Goal: Task Accomplishment & Management: Use online tool/utility

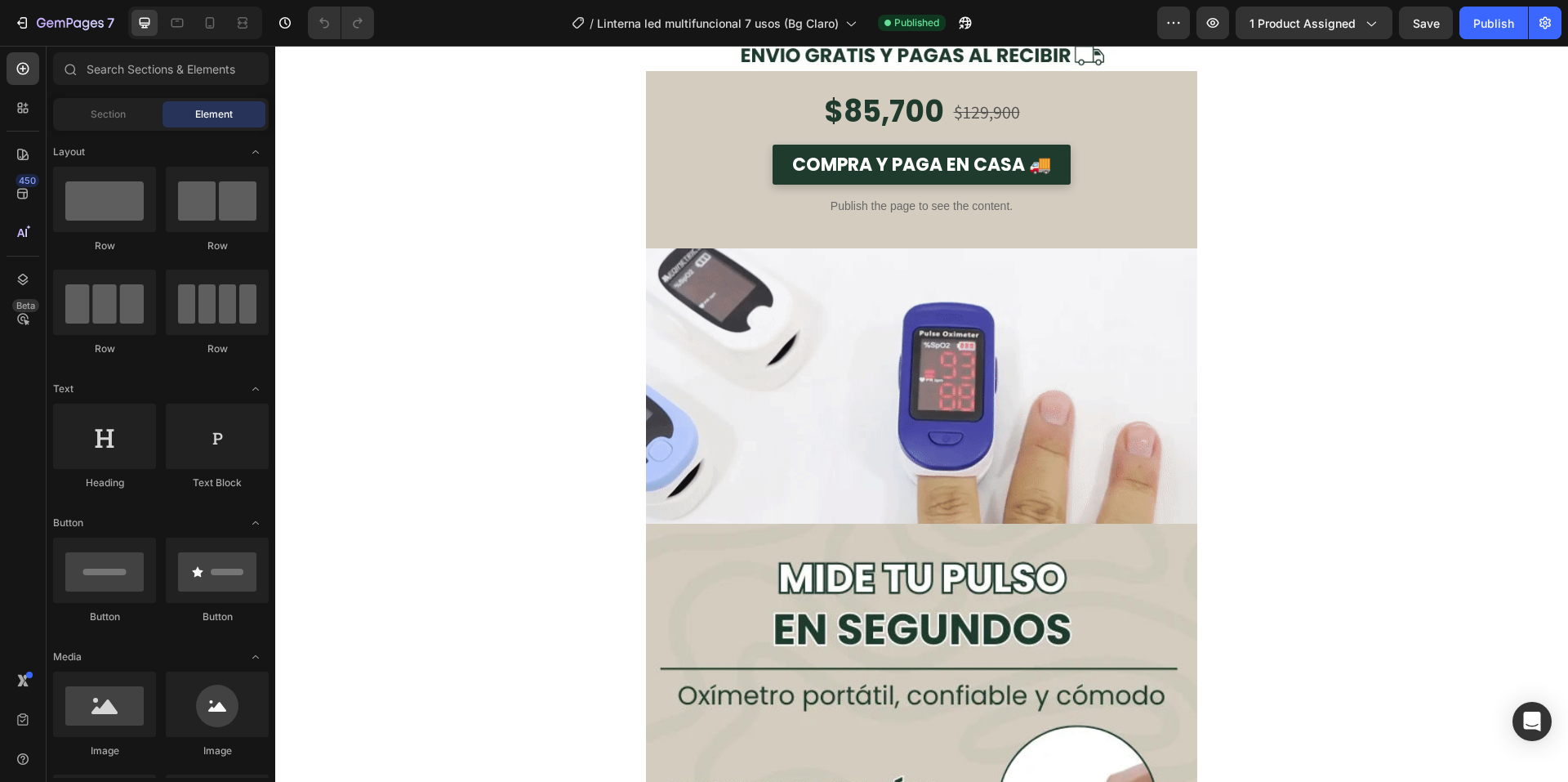
scroll to position [561, 0]
click at [719, 261] on img at bounding box center [921, 385] width 551 height 276
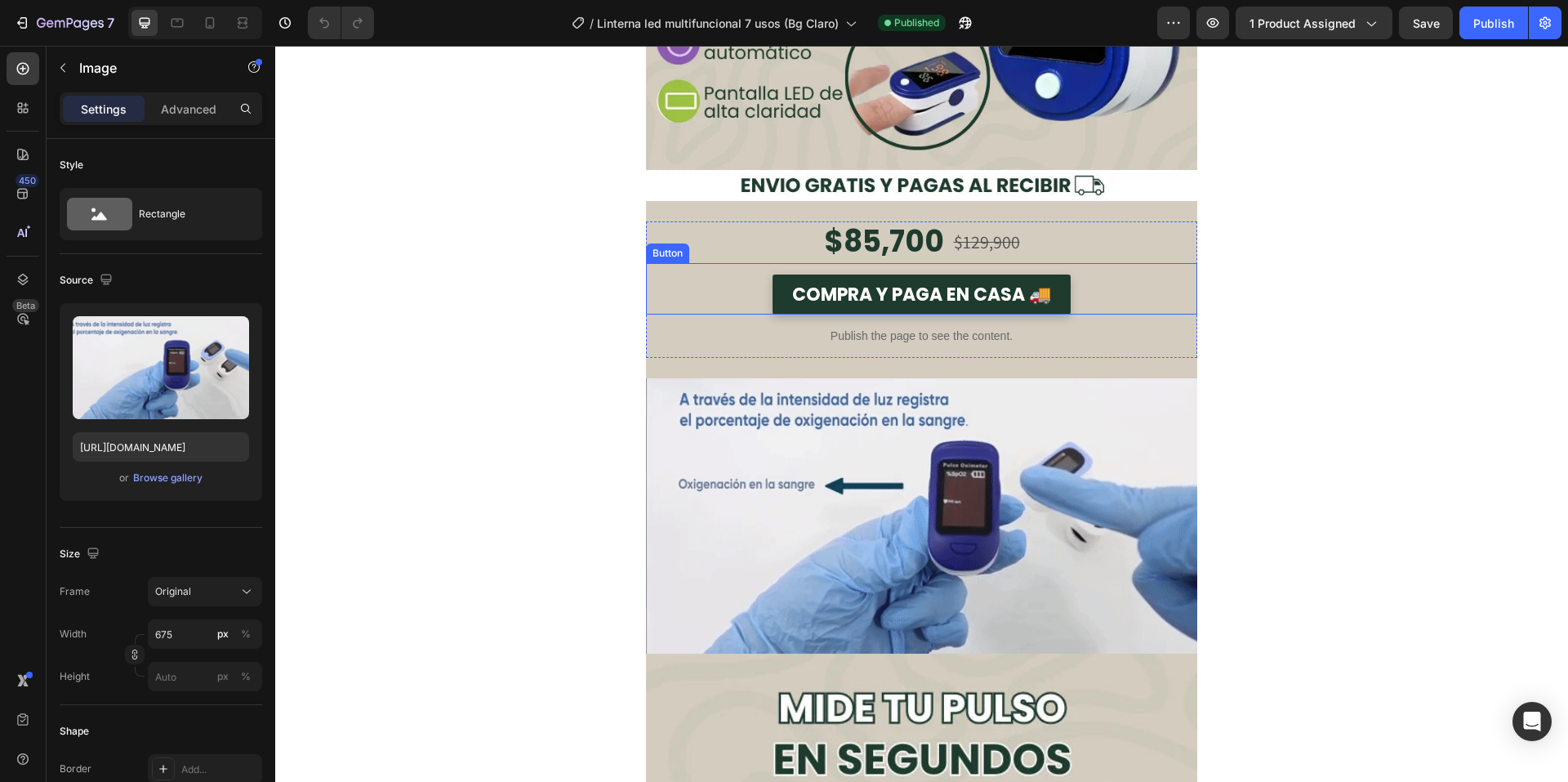
scroll to position [431, 0]
click at [747, 406] on img at bounding box center [921, 515] width 551 height 276
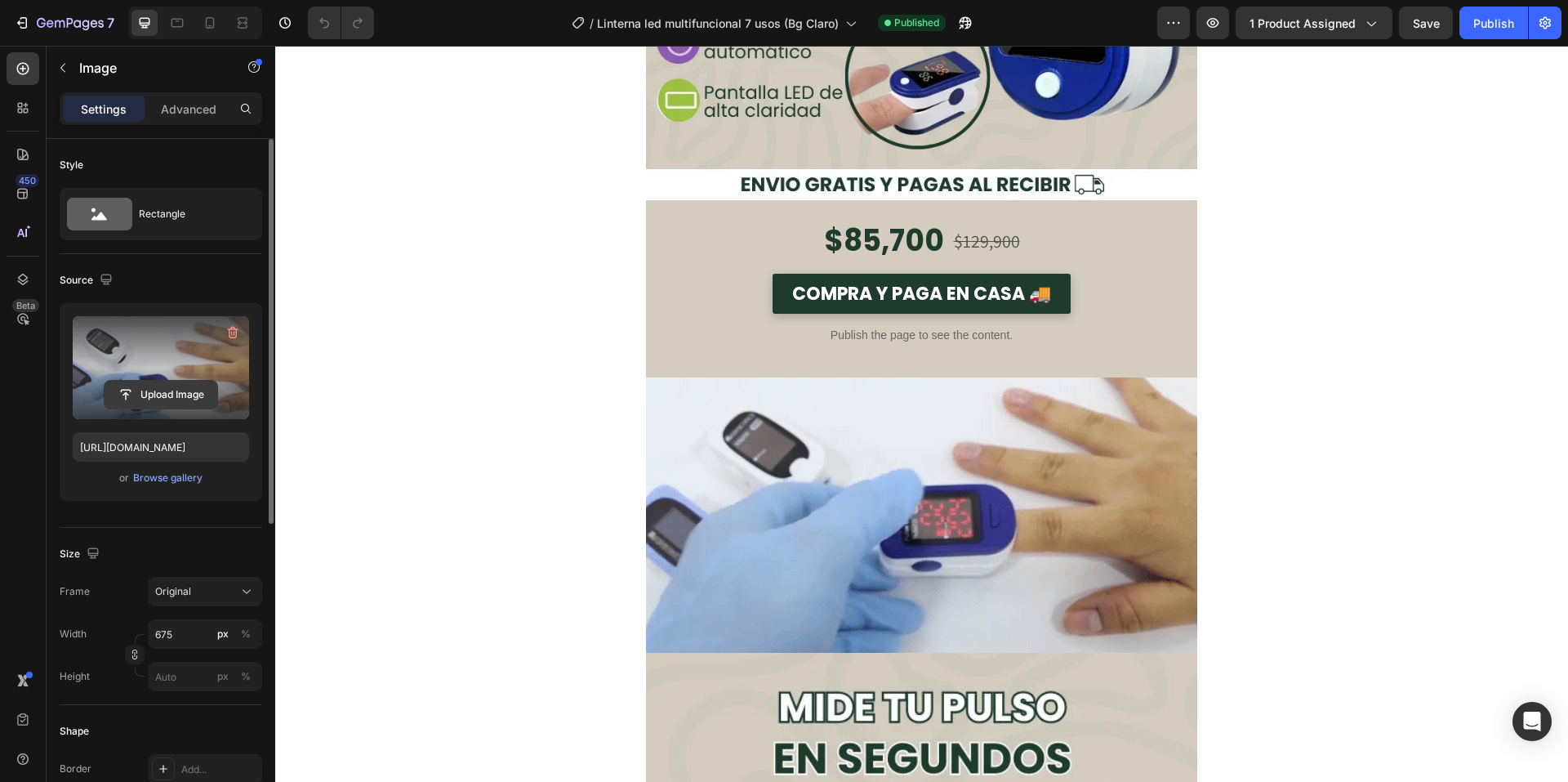
click at [197, 402] on input "file" at bounding box center [160, 395] width 113 height 28
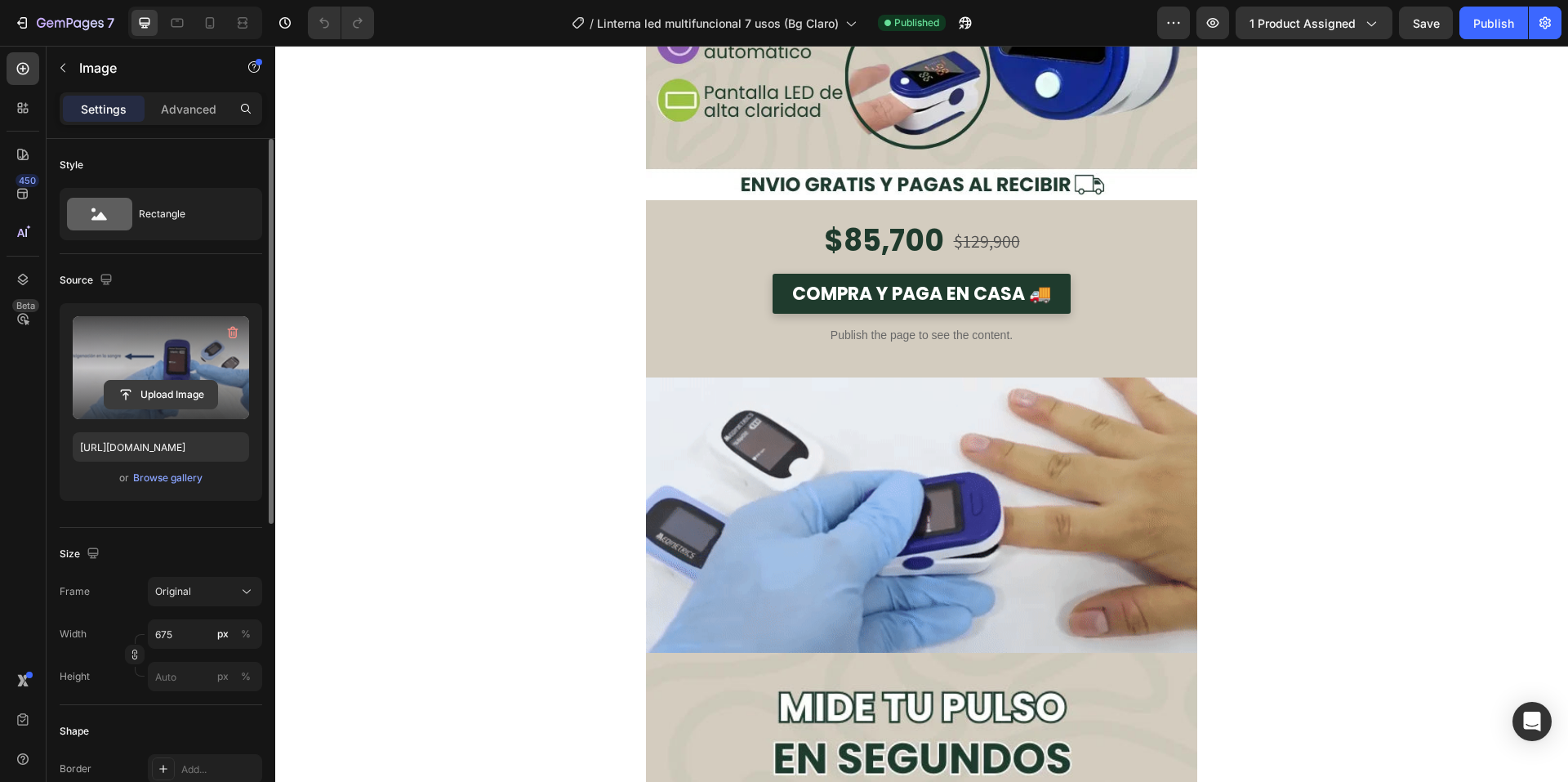
click at [194, 395] on input "file" at bounding box center [160, 395] width 113 height 28
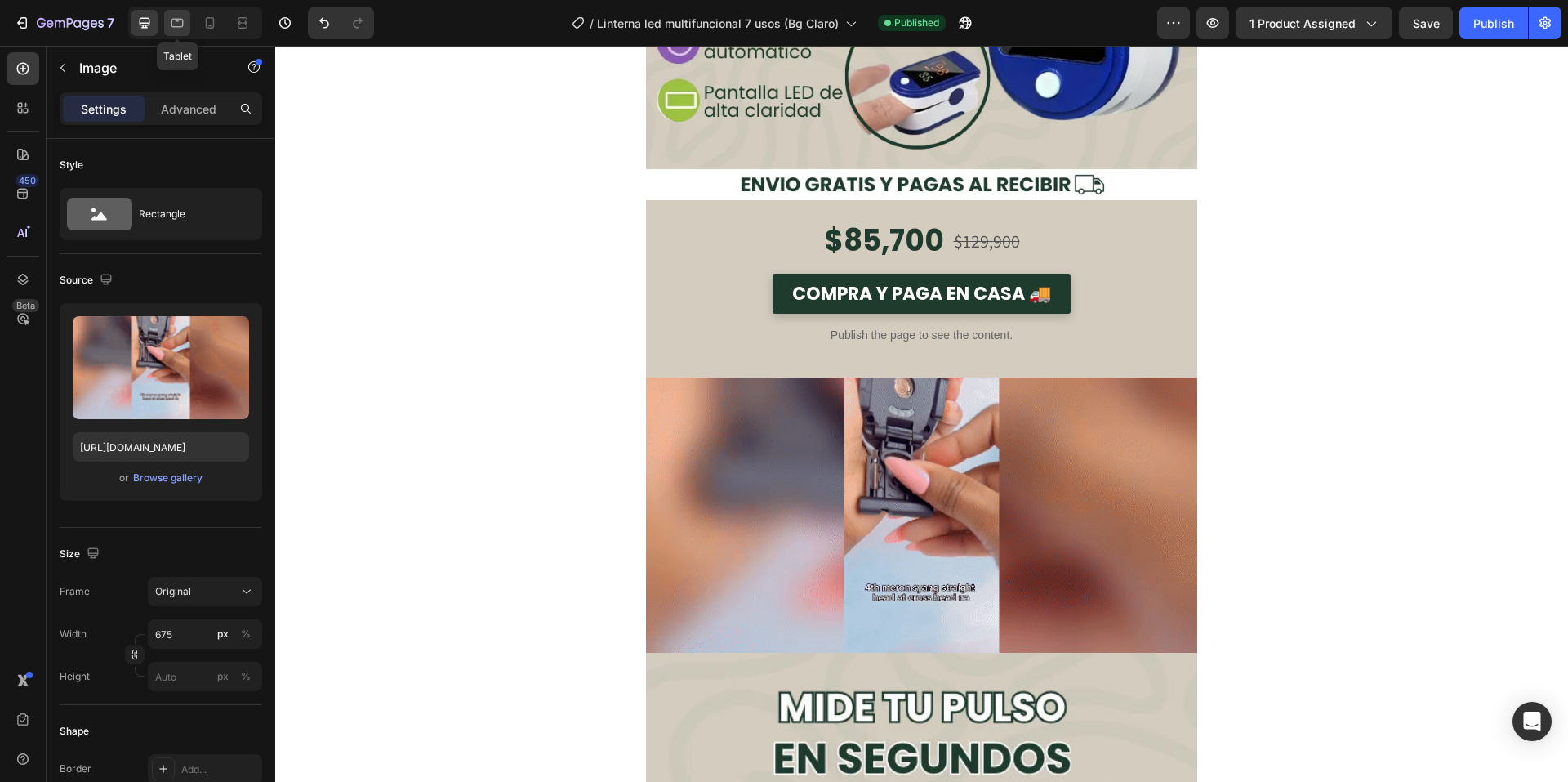
click at [183, 25] on icon at bounding box center [177, 23] width 16 height 16
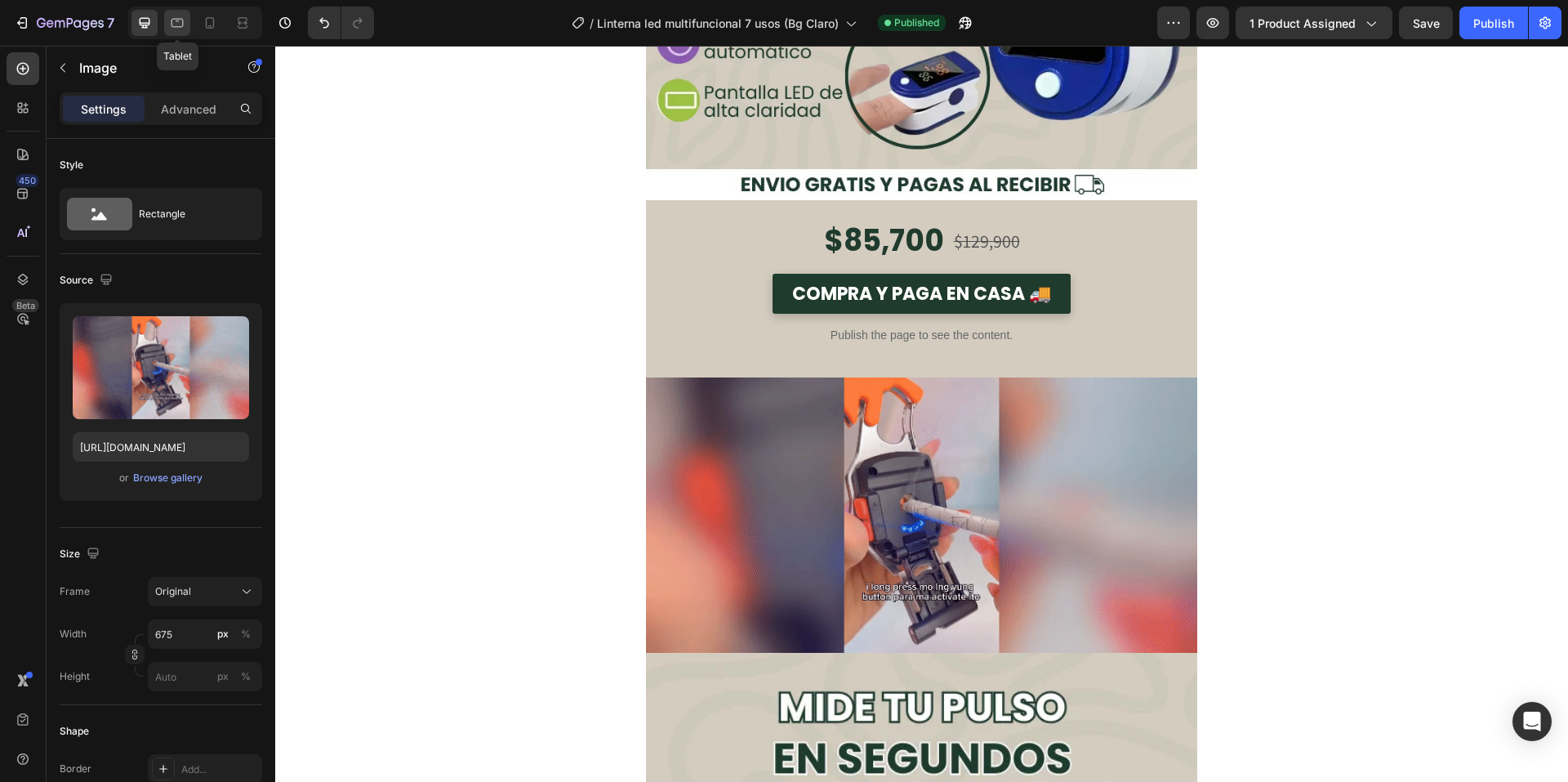
type input "[URL][DOMAIN_NAME]"
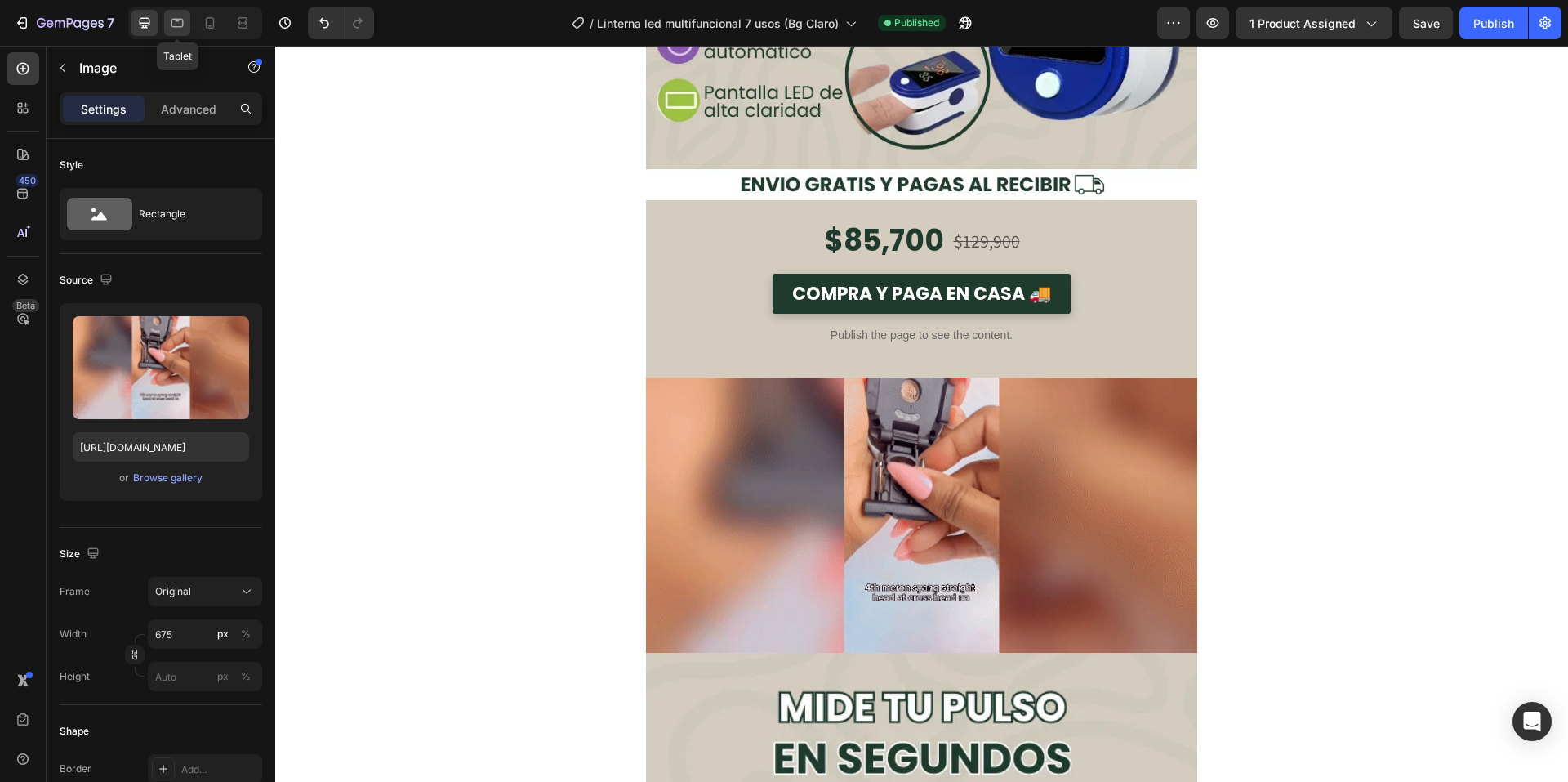
type input "100"
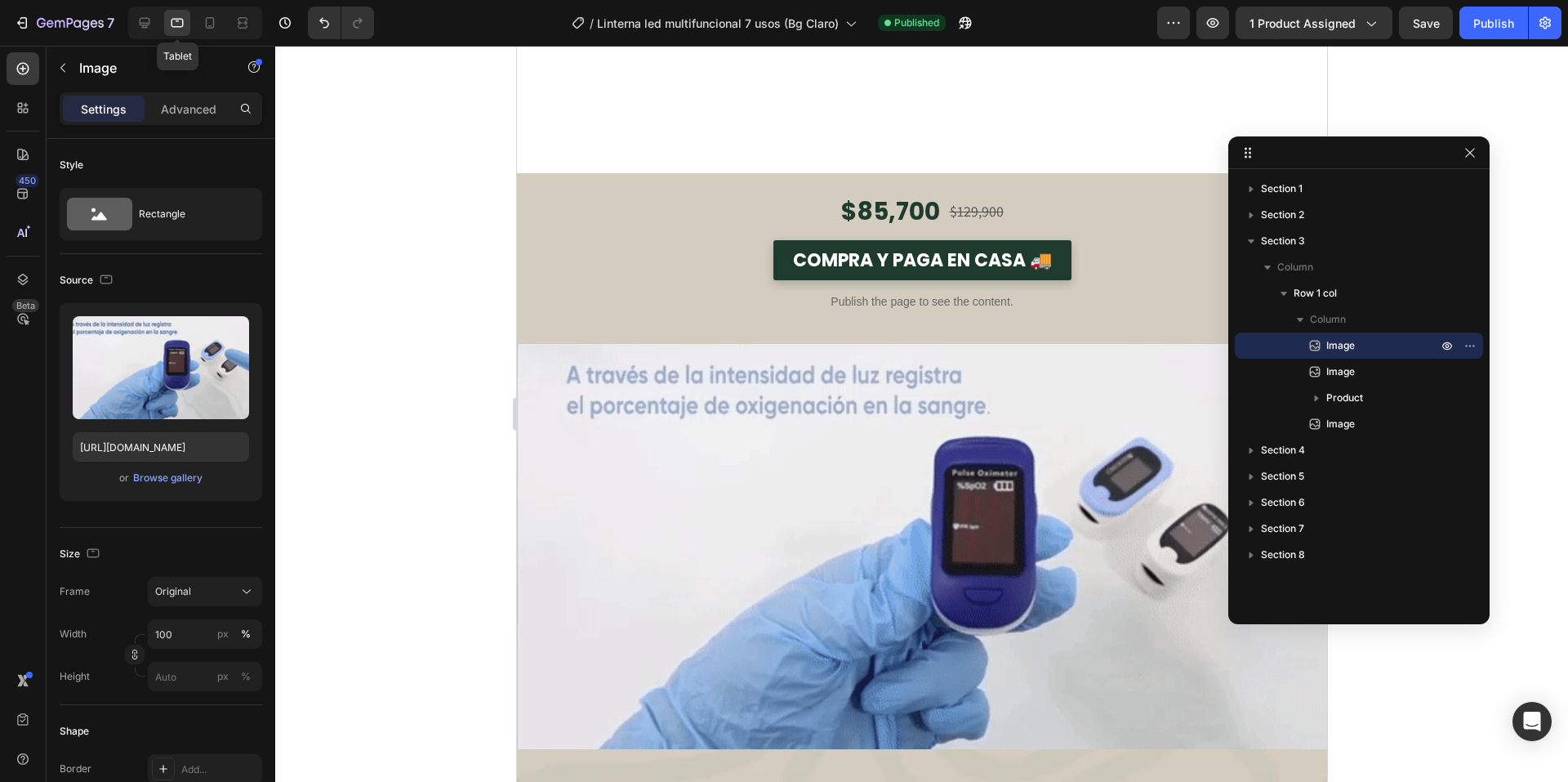
scroll to position [946, 0]
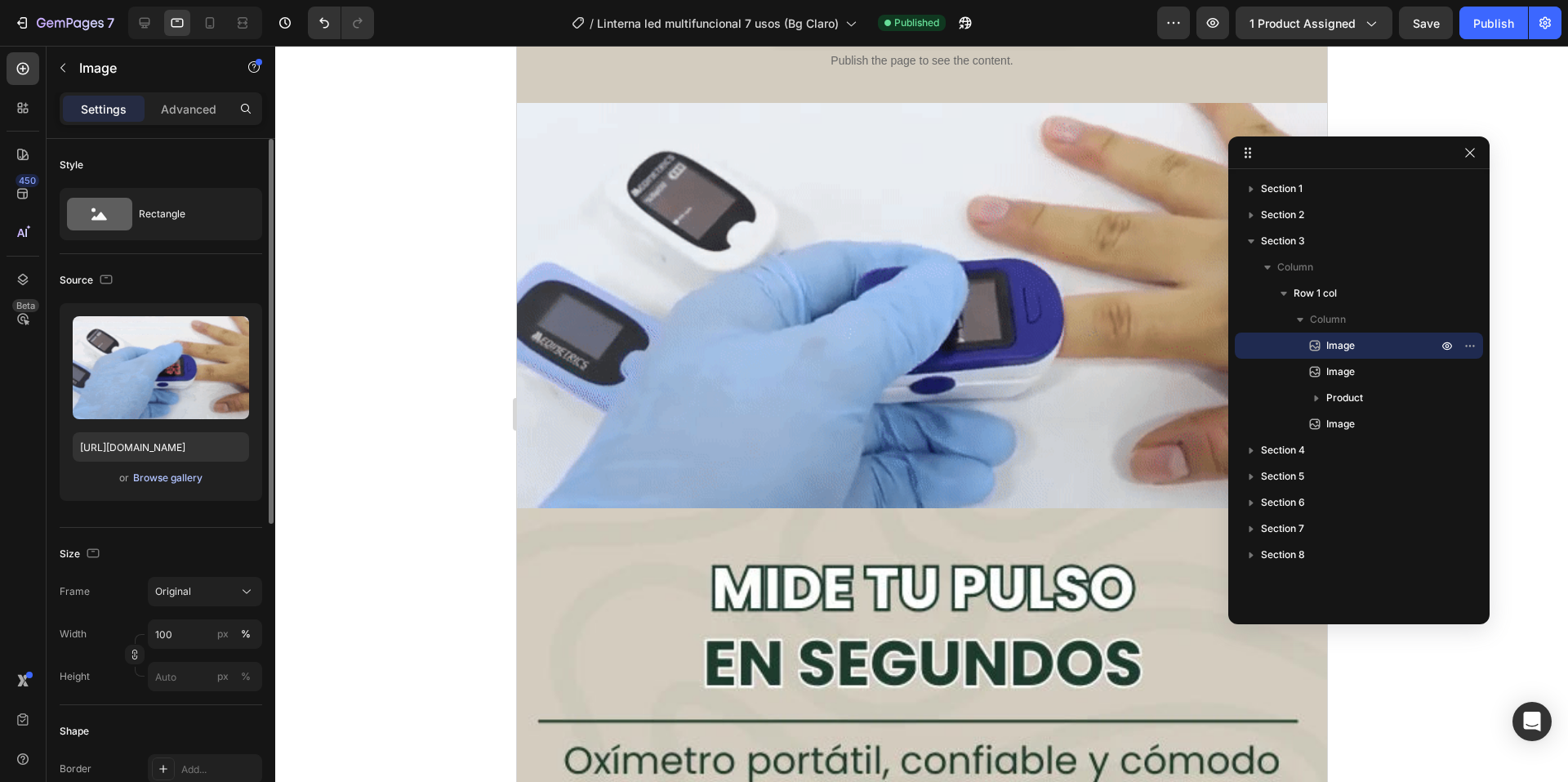
click at [176, 478] on div "Browse gallery" at bounding box center [168, 478] width 70 height 15
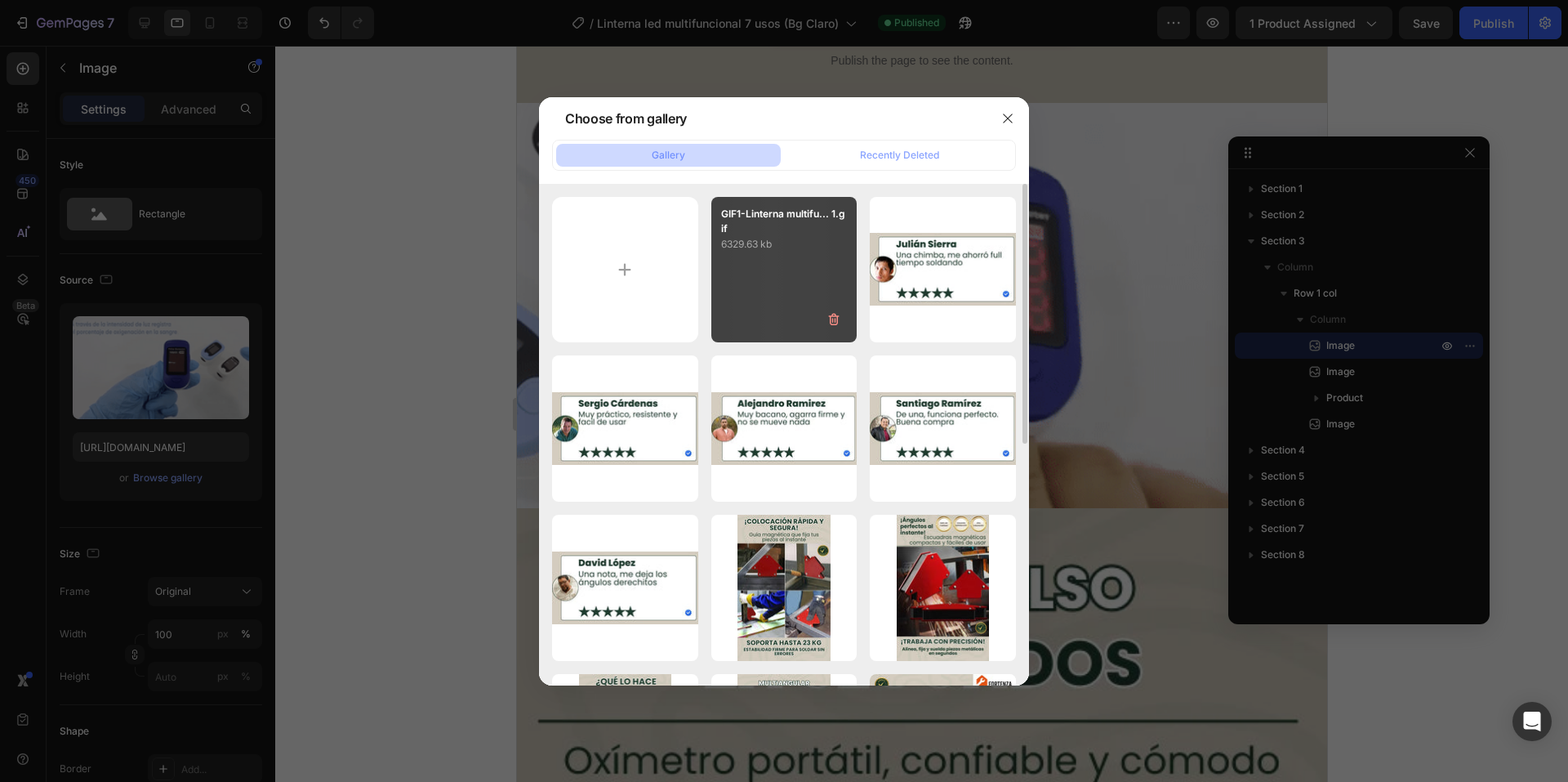
click at [746, 245] on p "6329.63 kb" at bounding box center [784, 244] width 127 height 16
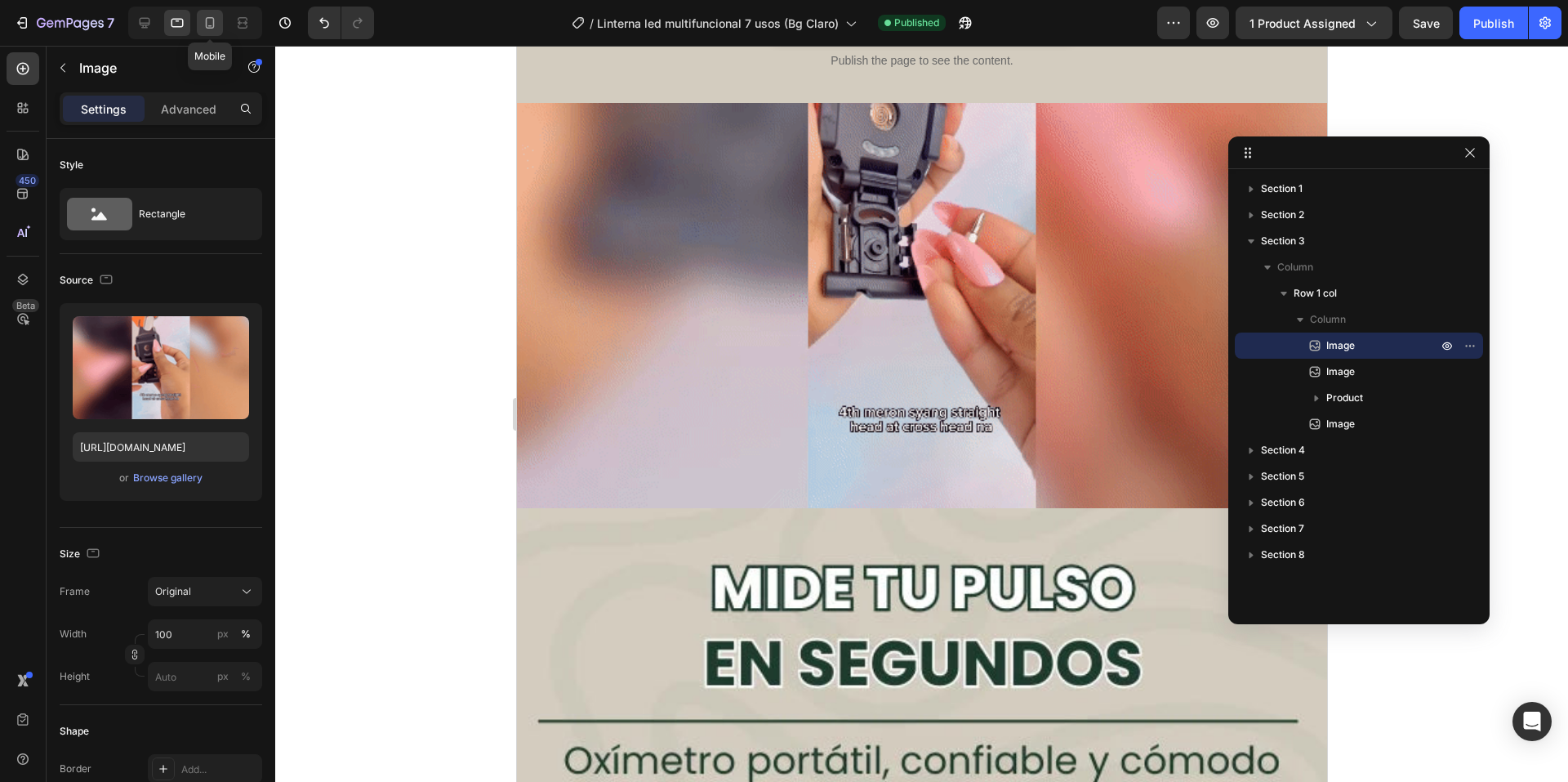
click at [216, 23] on icon at bounding box center [209, 23] width 16 height 16
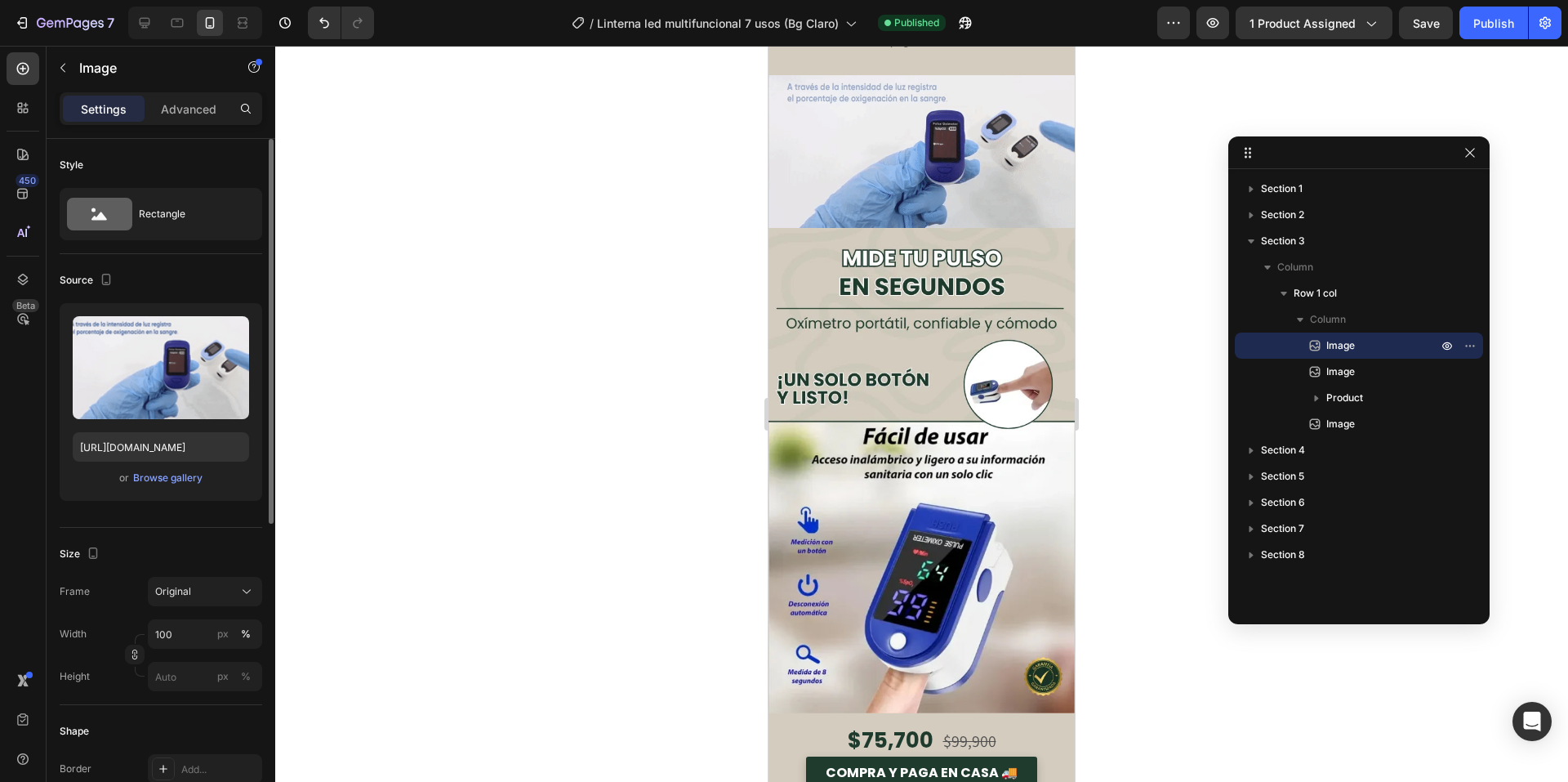
scroll to position [918, 0]
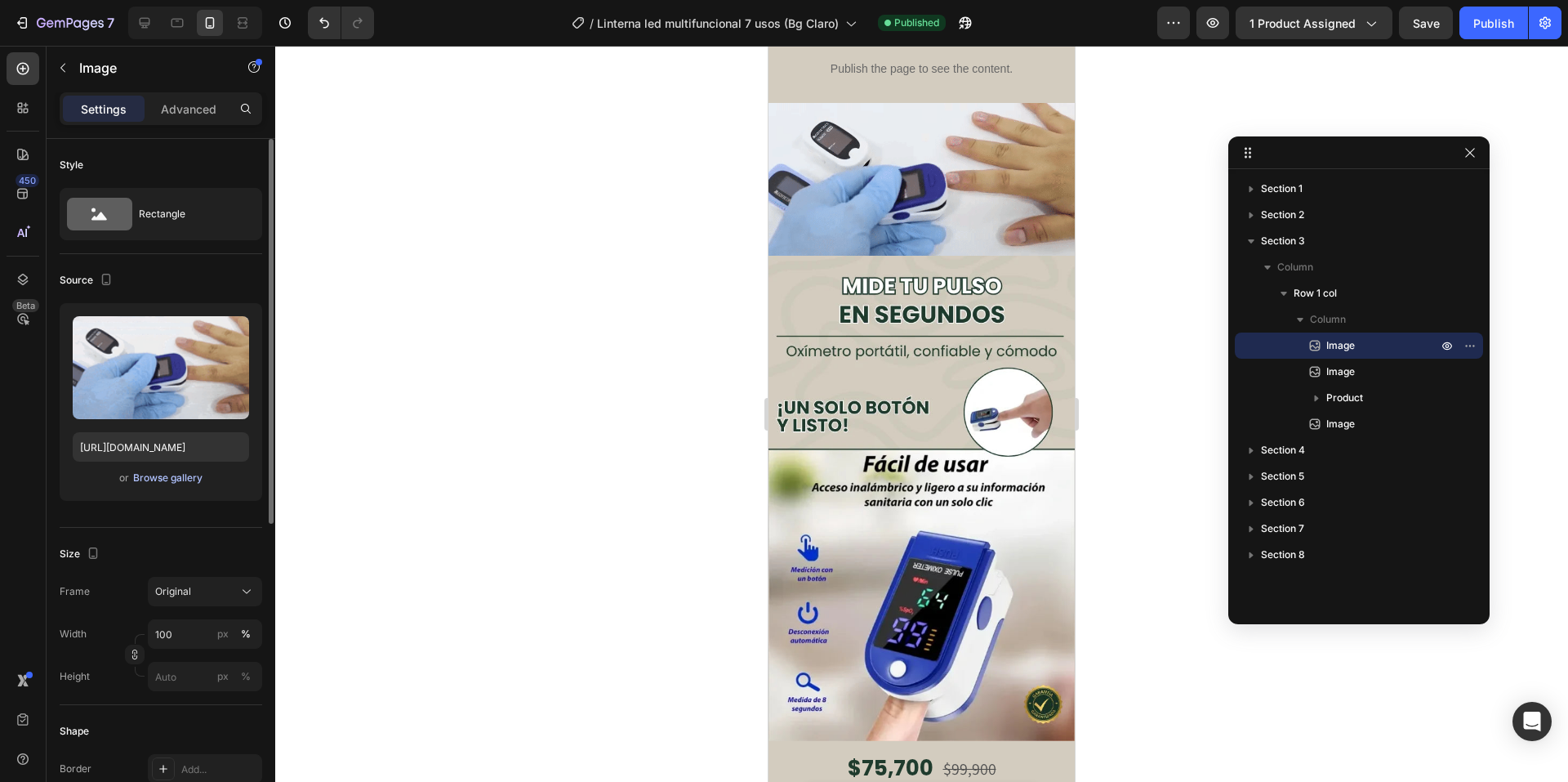
click at [160, 473] on div "Browse gallery" at bounding box center [168, 478] width 70 height 15
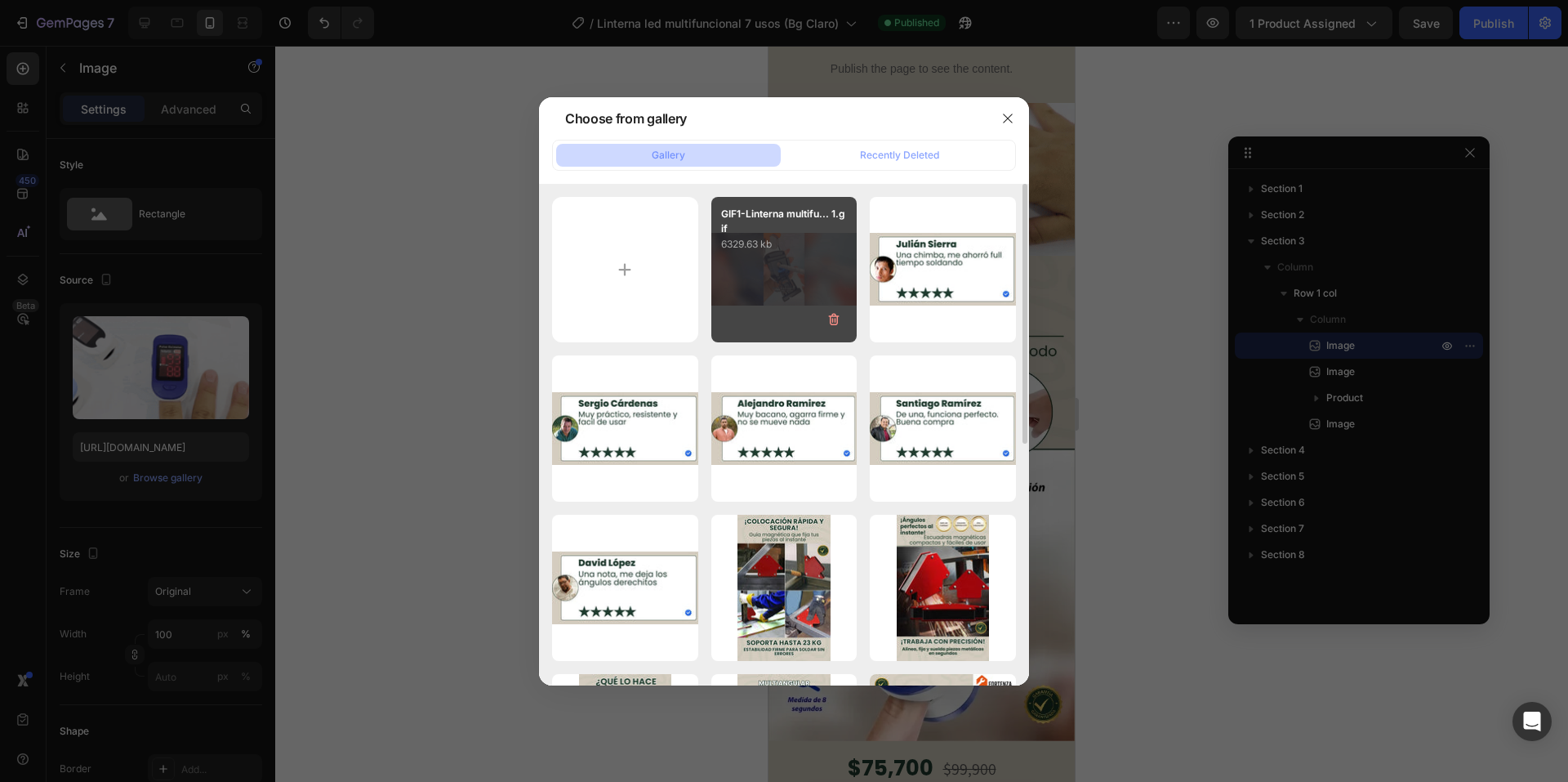
click at [727, 291] on div "GIF1-Linterna multifu... 1.gif 6329.63 kb" at bounding box center [784, 269] width 147 height 147
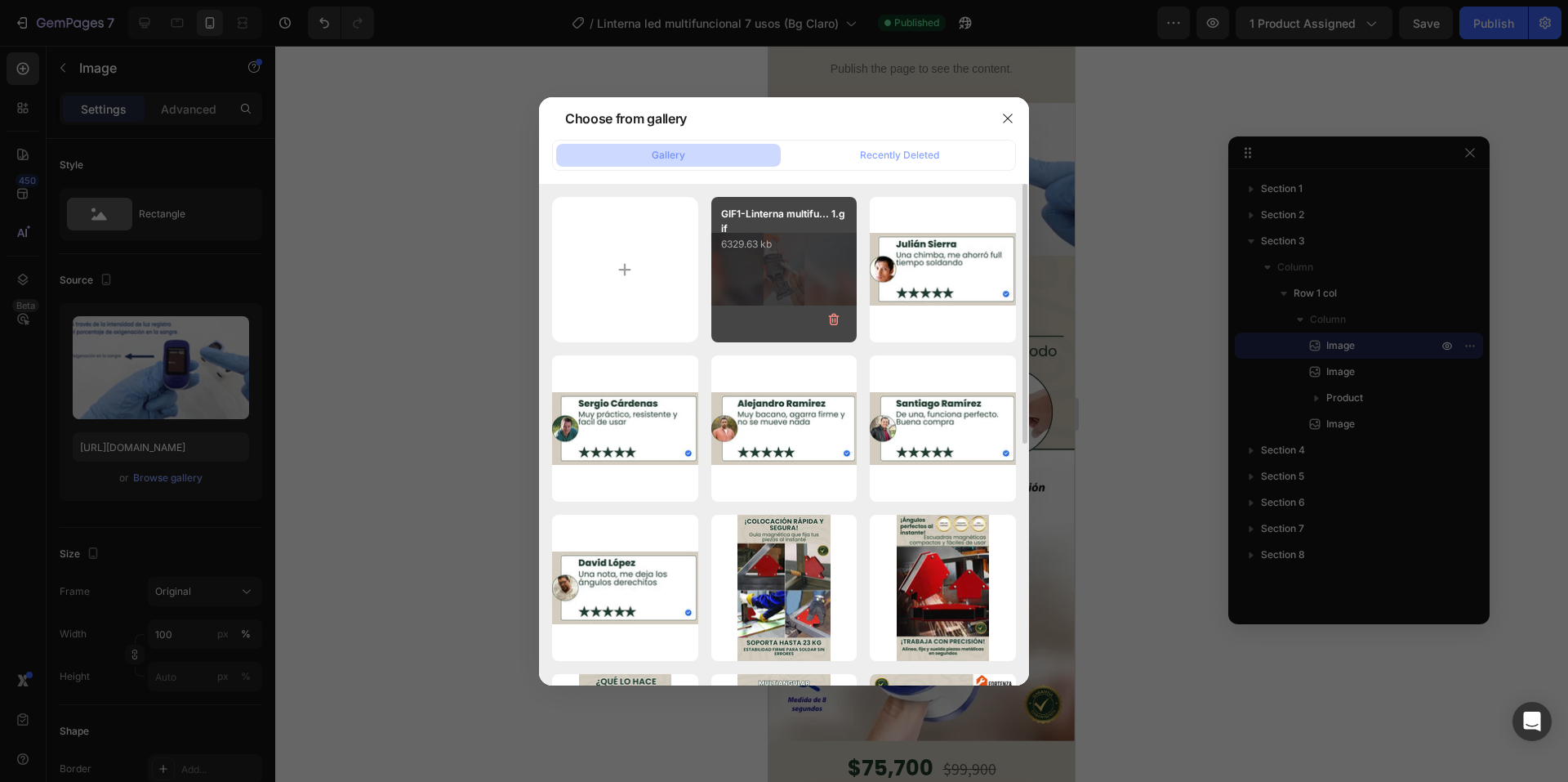
type input "[URL][DOMAIN_NAME]"
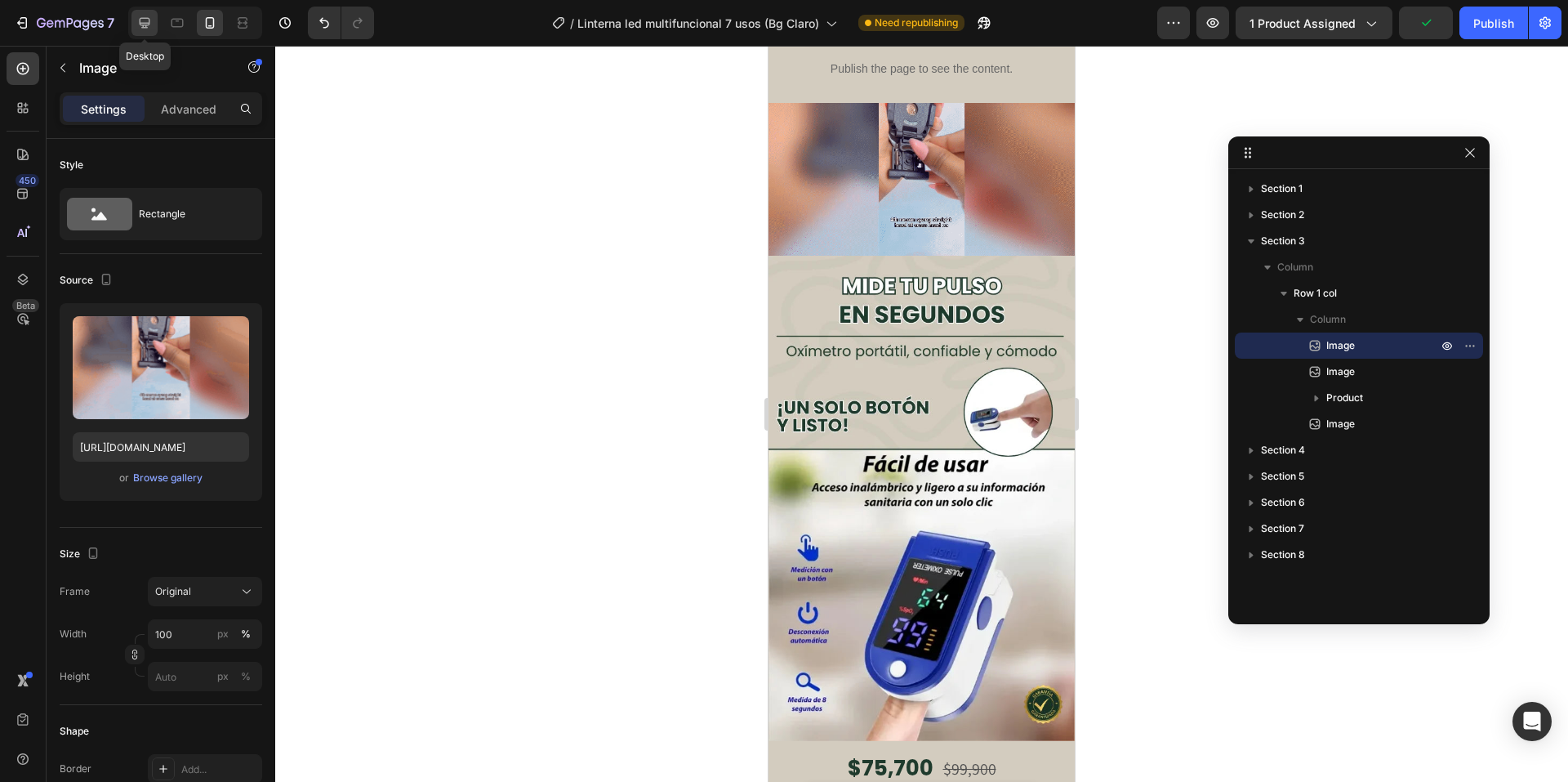
click at [134, 22] on div at bounding box center [145, 23] width 26 height 26
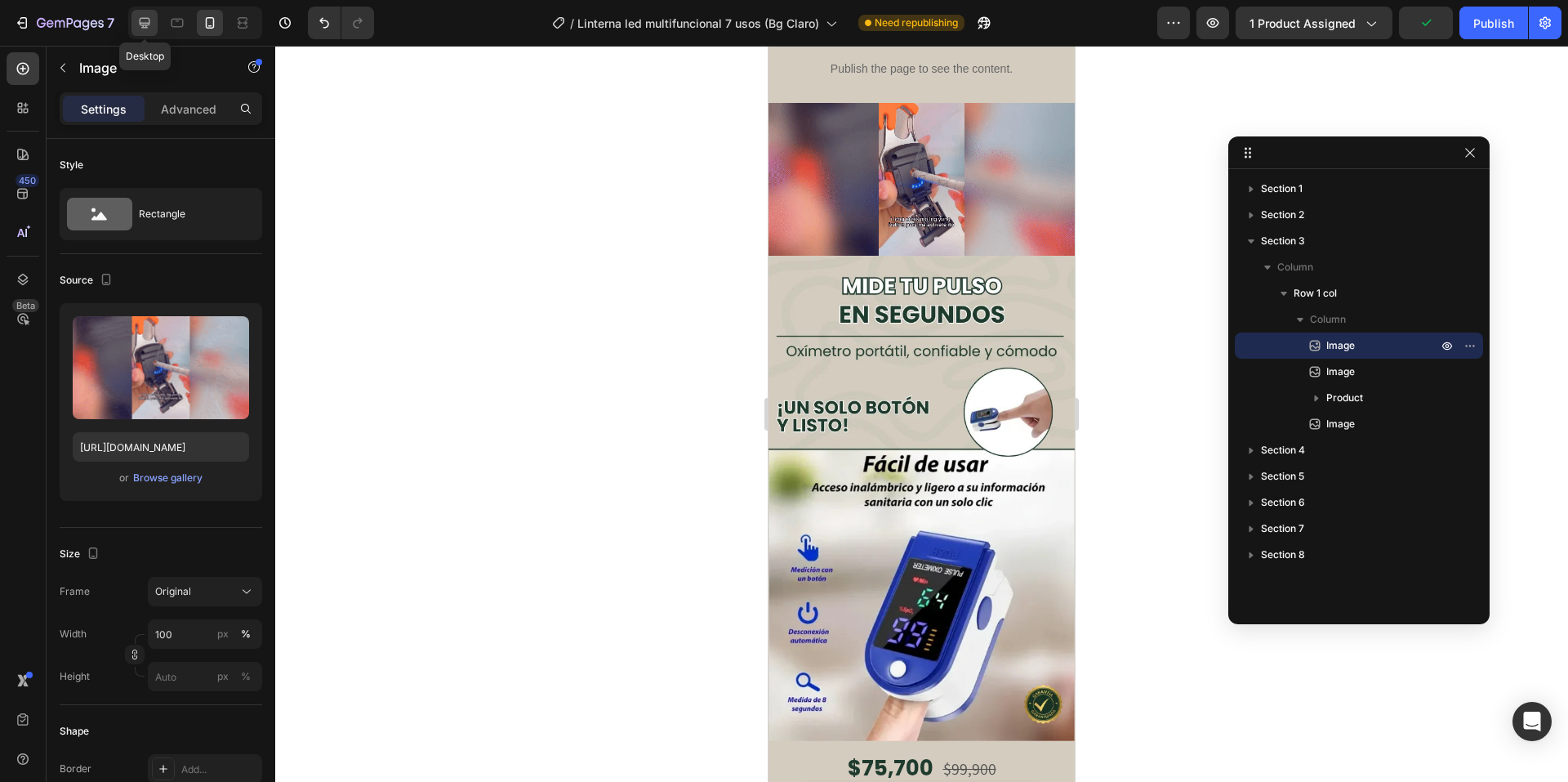
type input "675"
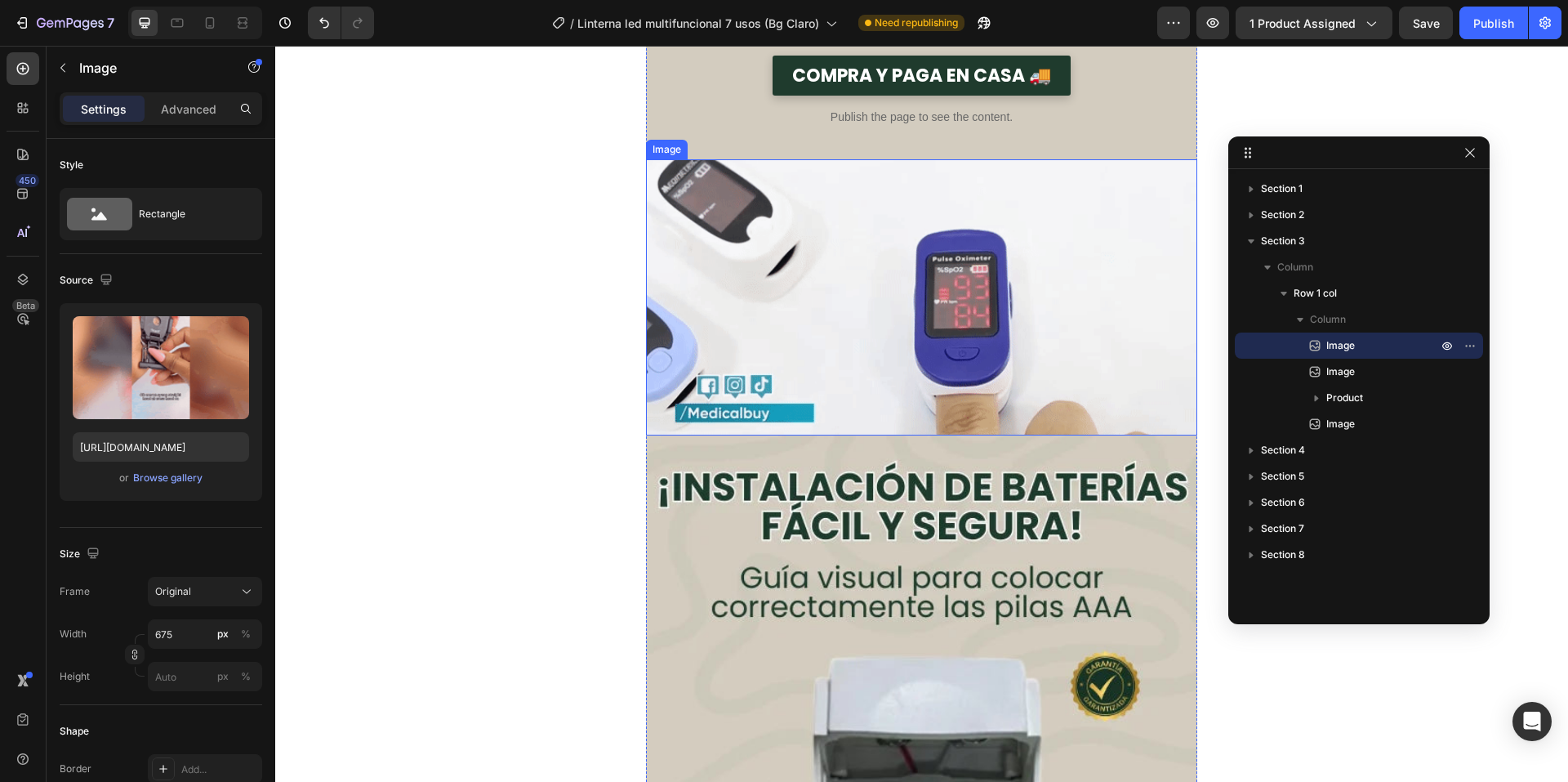
scroll to position [4318, 0]
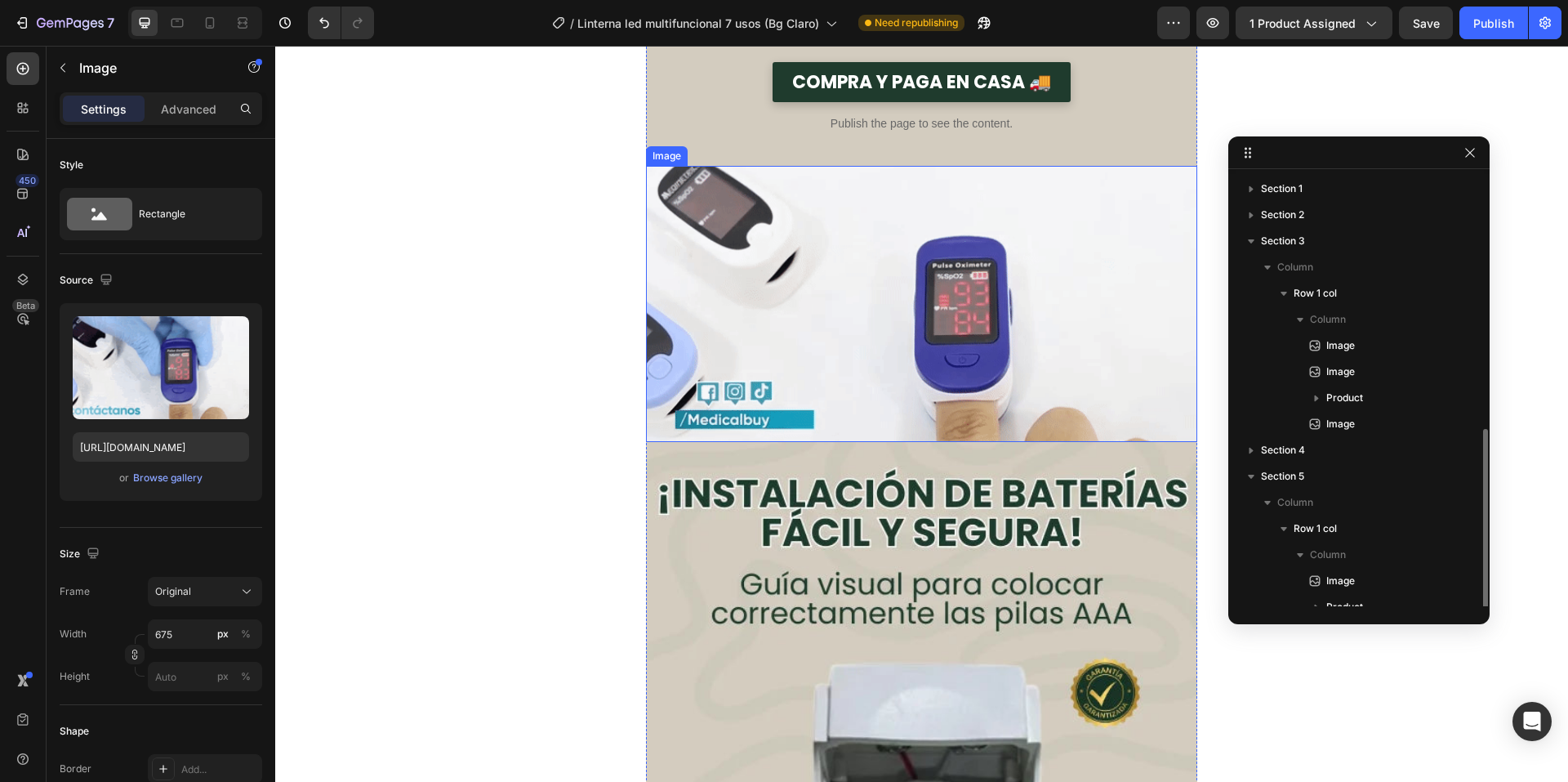
click at [773, 193] on img at bounding box center [921, 303] width 551 height 276
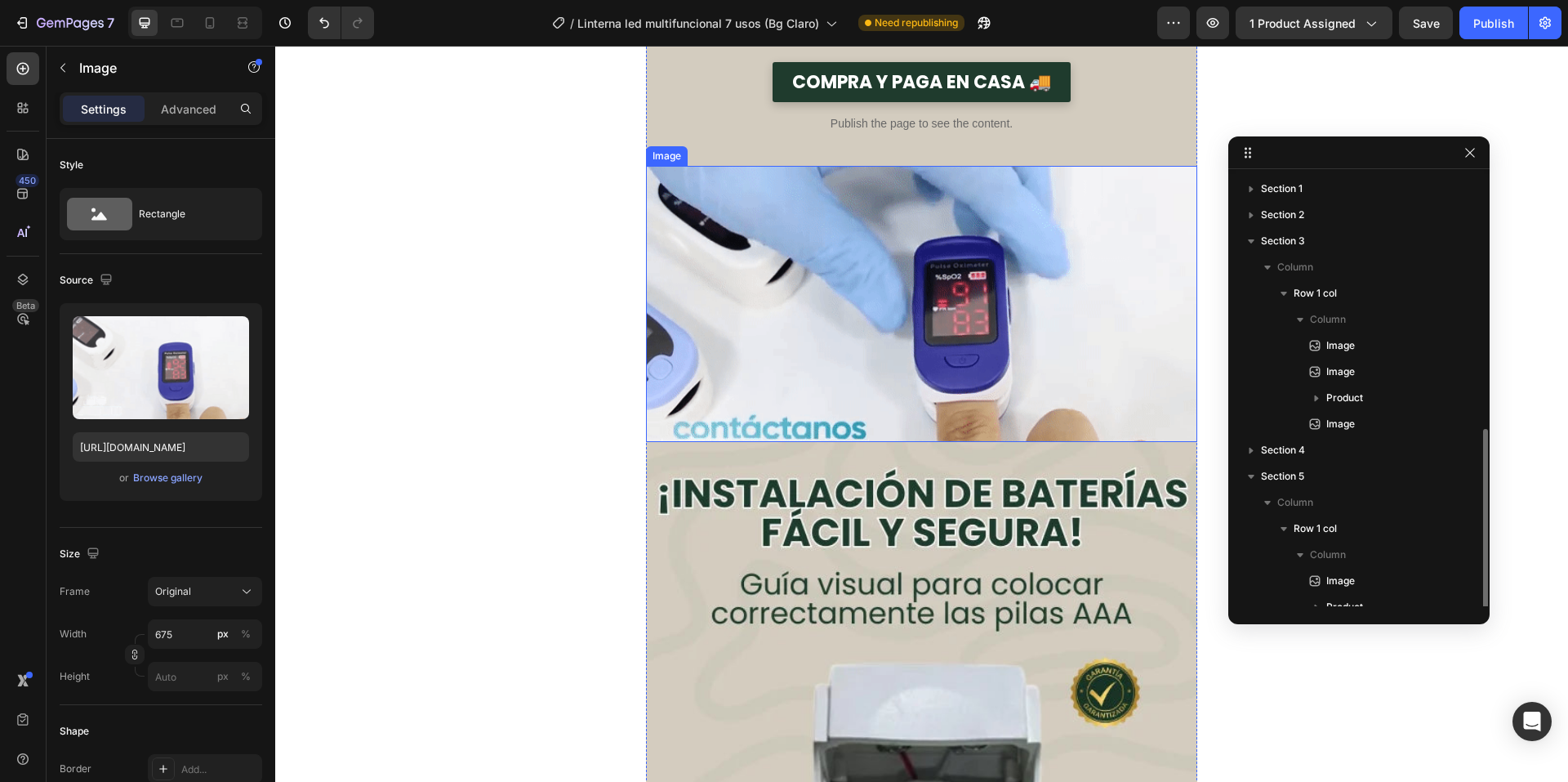
scroll to position [145, 0]
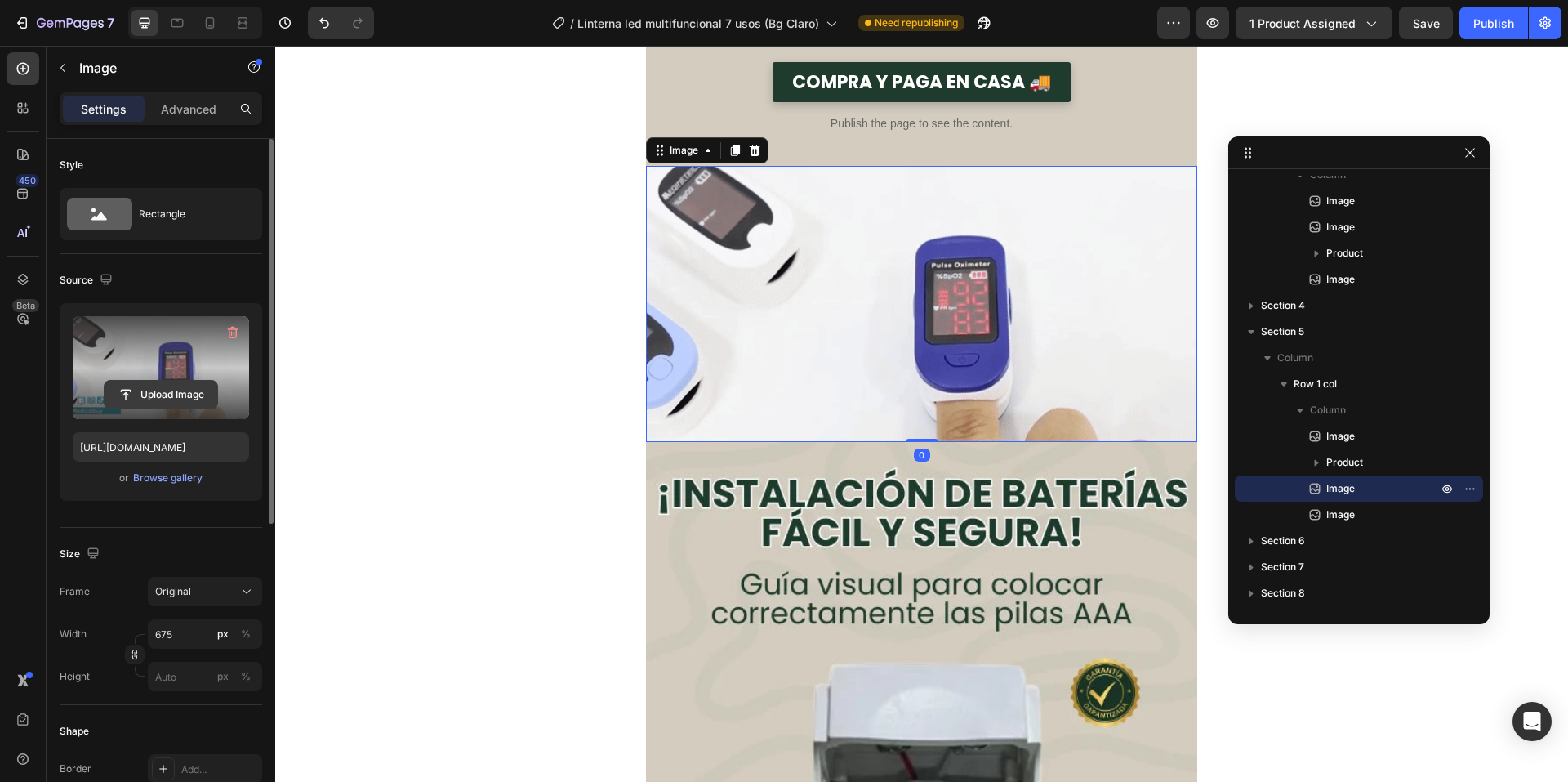
click at [178, 394] on input "file" at bounding box center [160, 395] width 113 height 28
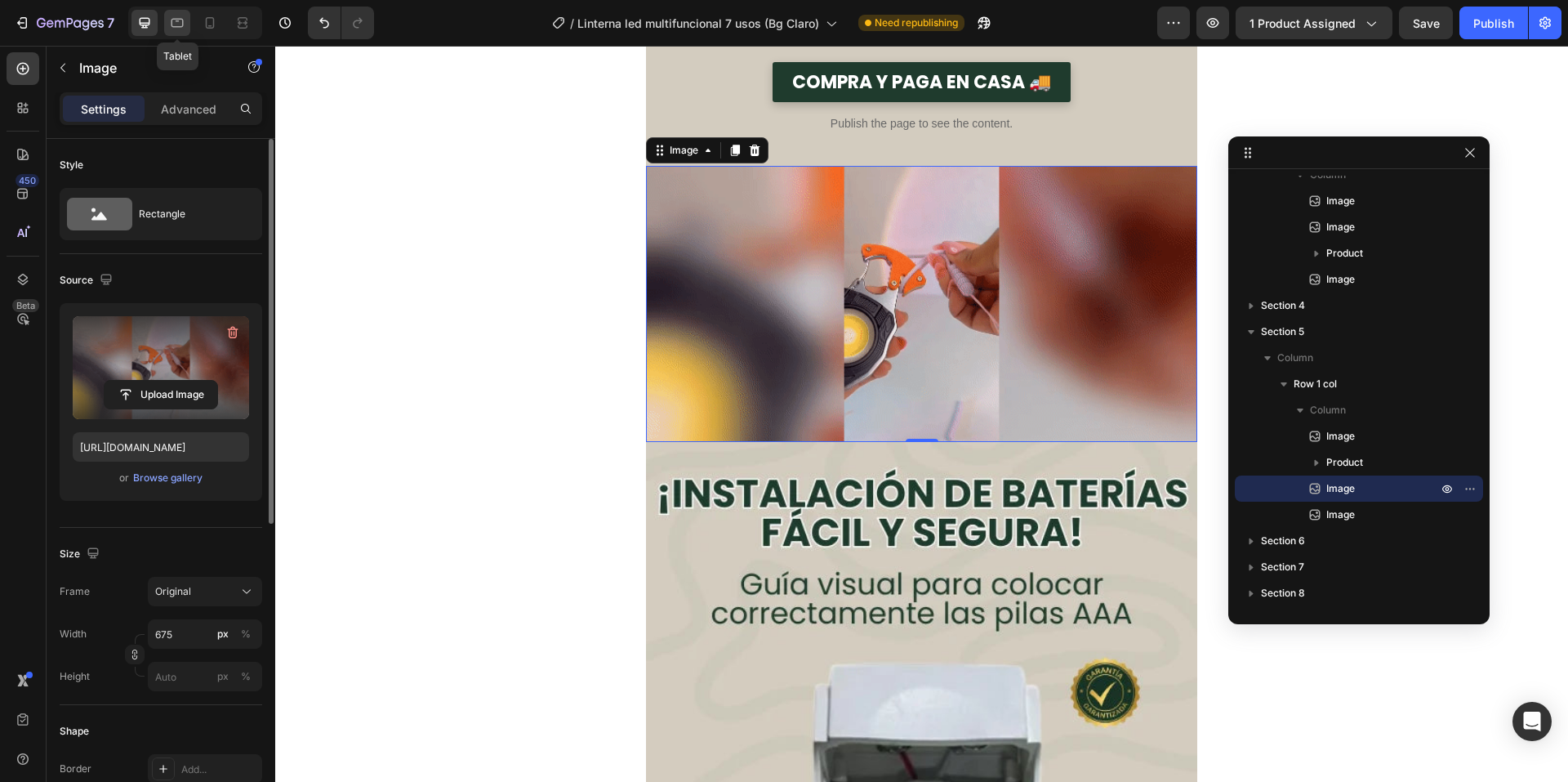
click at [173, 13] on div at bounding box center [177, 23] width 26 height 26
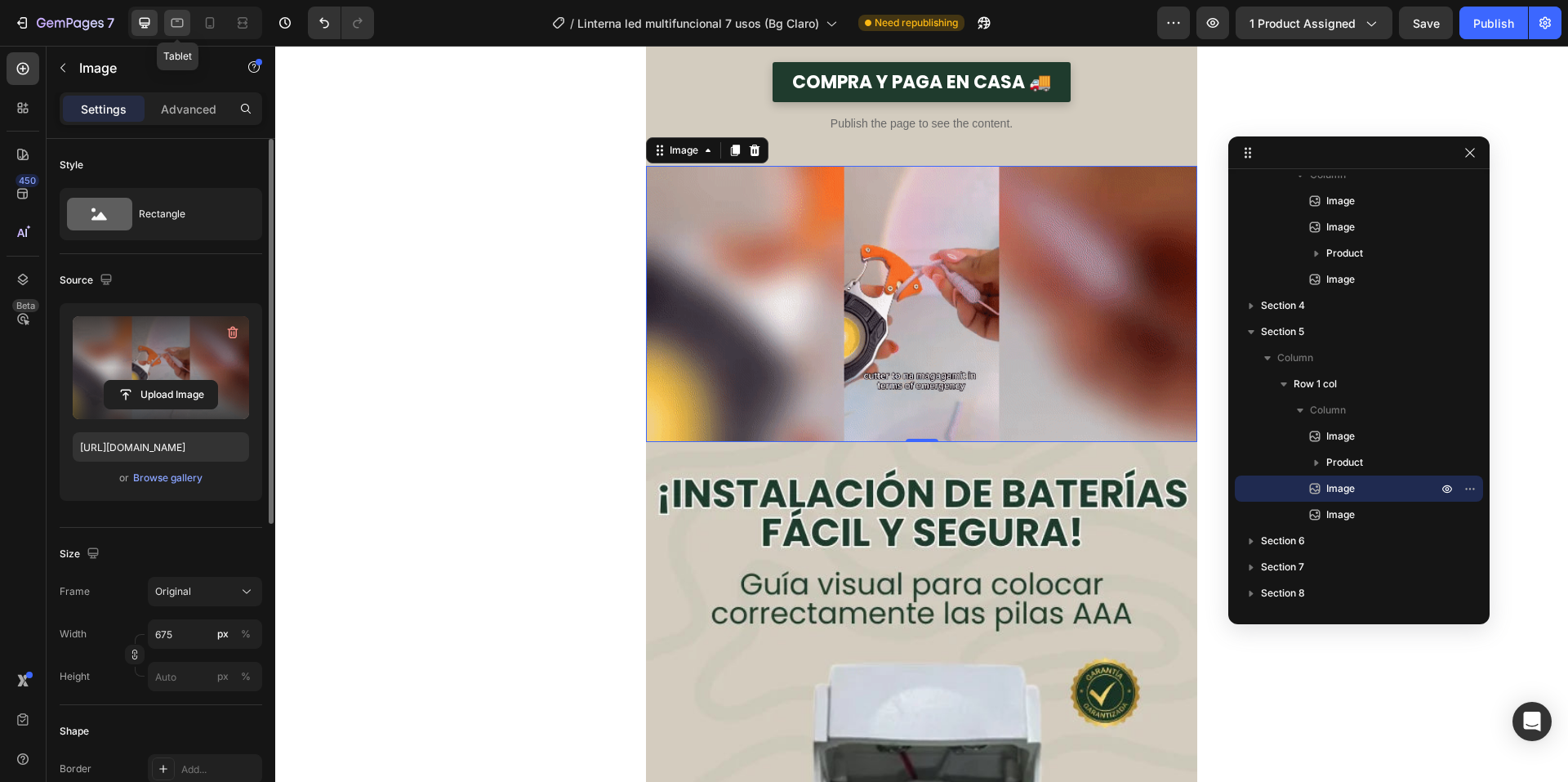
type input "[URL][DOMAIN_NAME]"
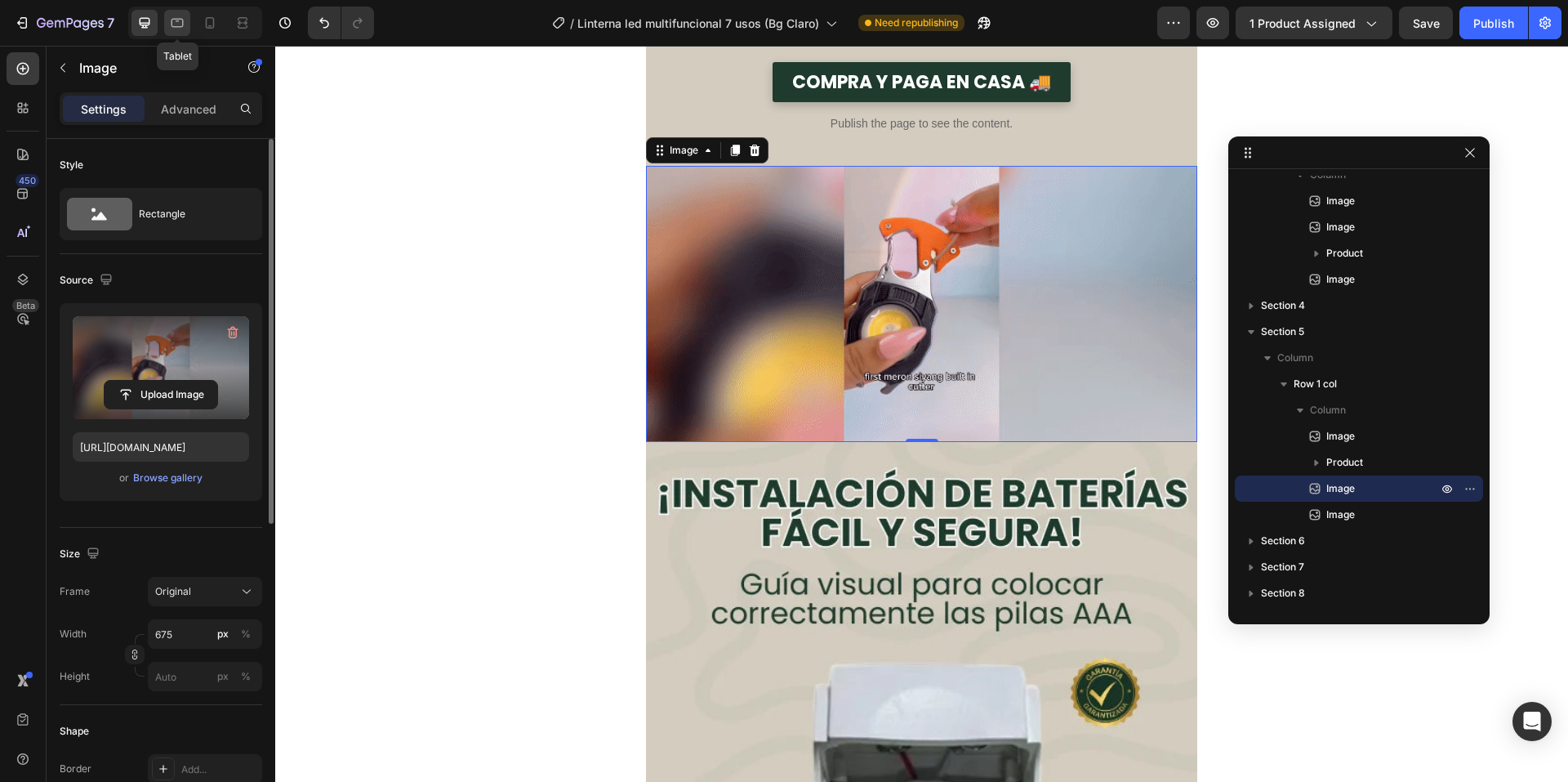
type input "100"
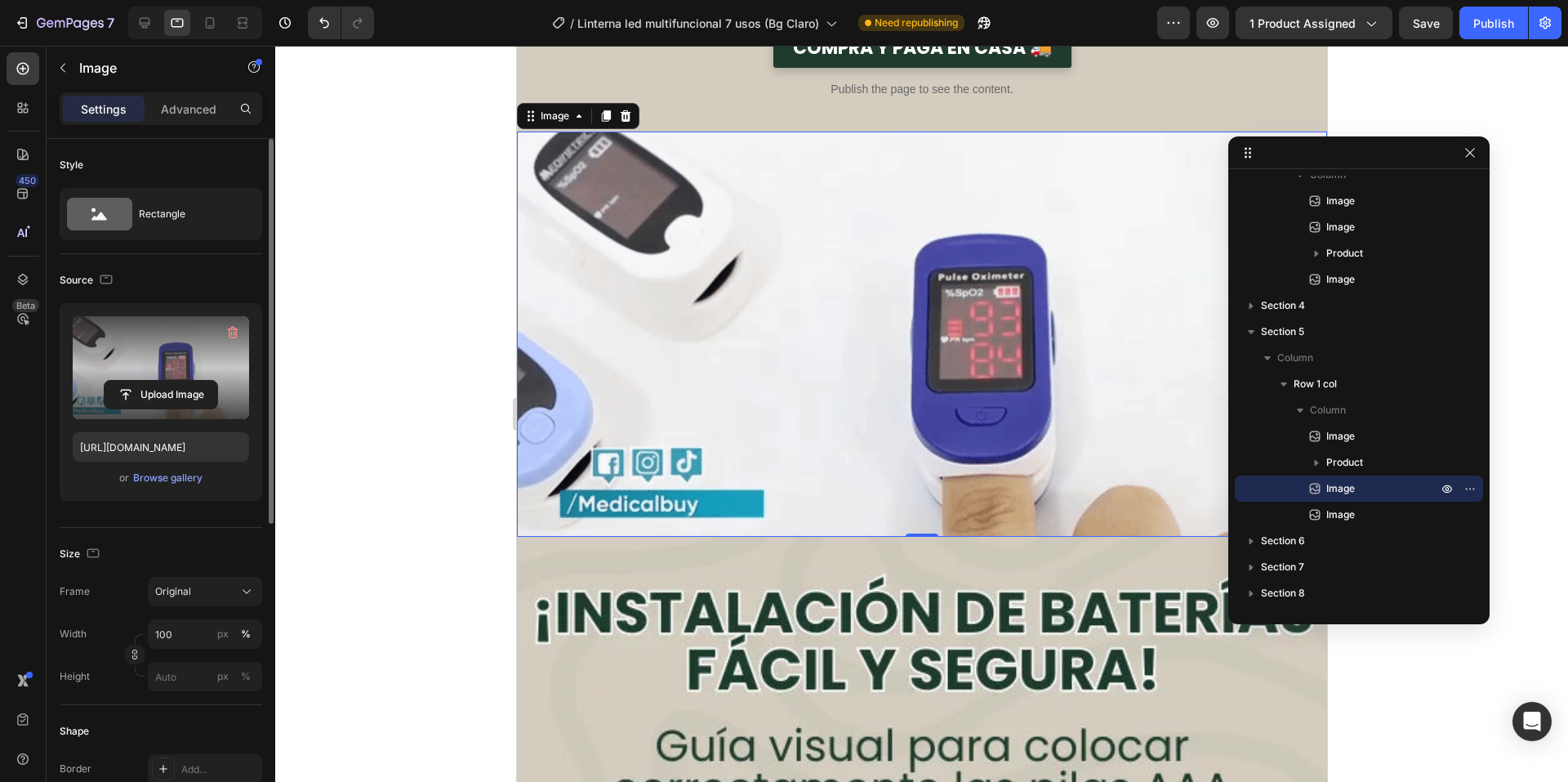
scroll to position [4766, 0]
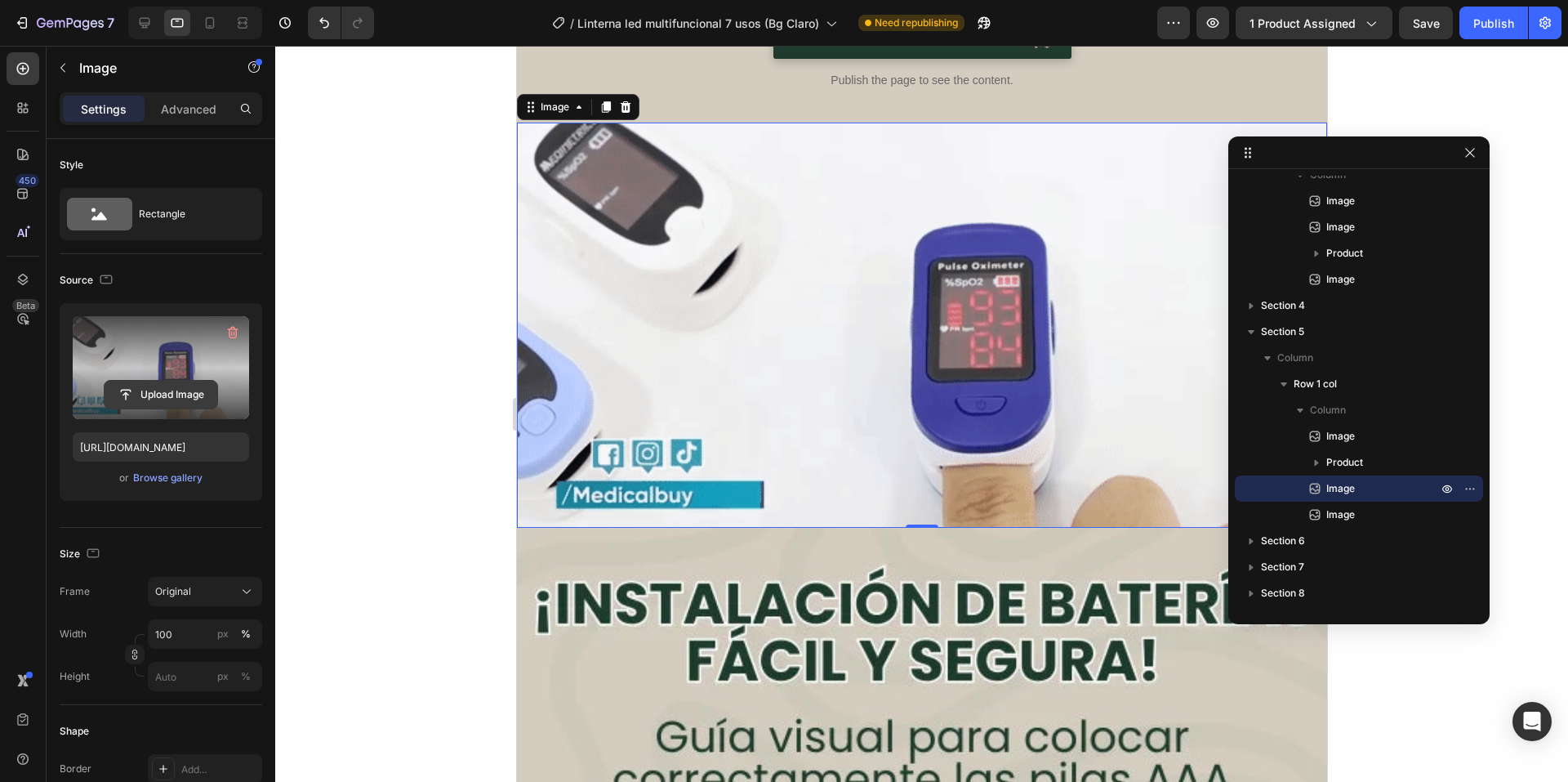
click at [190, 396] on input "file" at bounding box center [160, 395] width 113 height 28
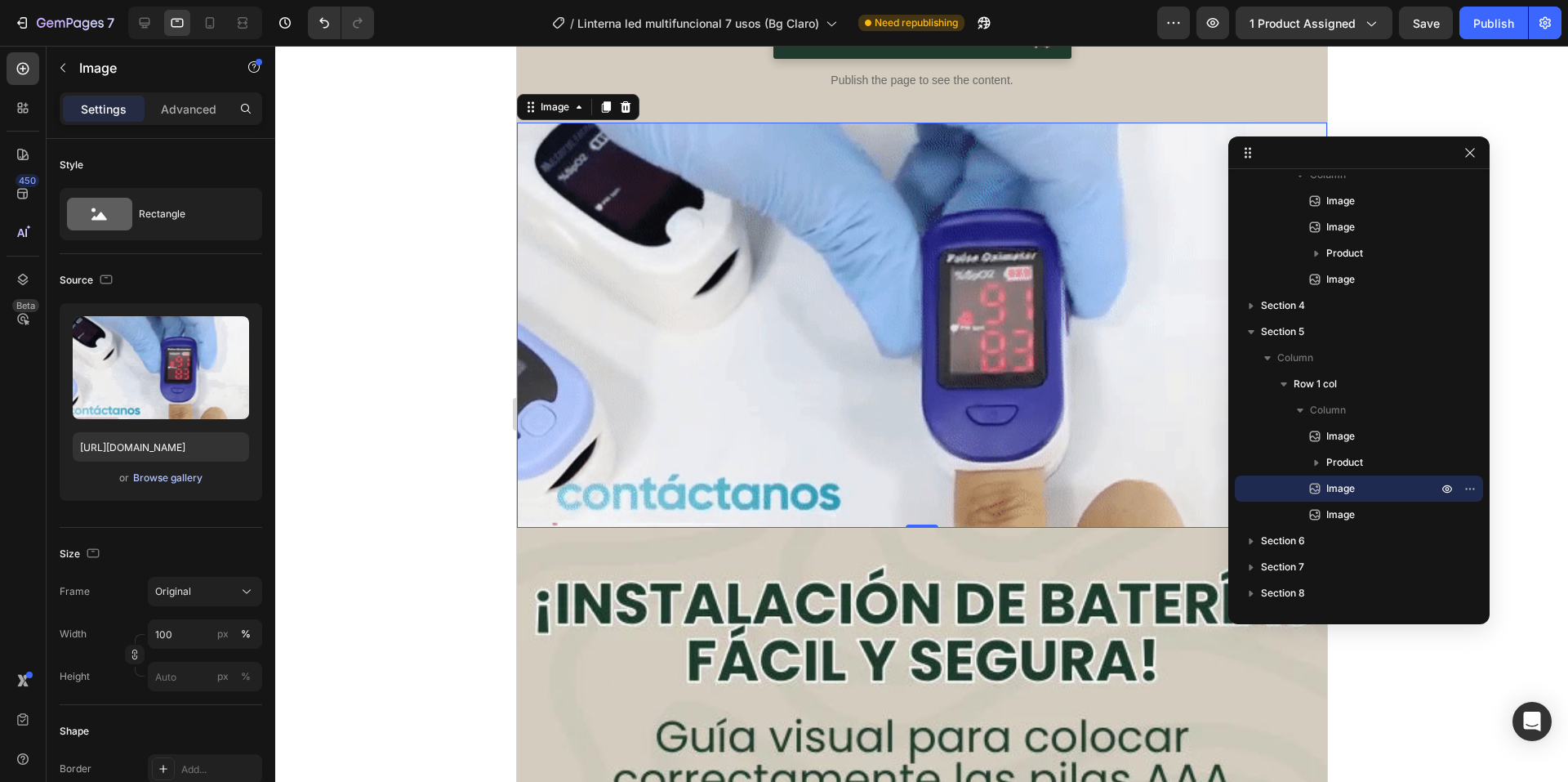
click at [165, 478] on div "Browse gallery" at bounding box center [168, 478] width 70 height 15
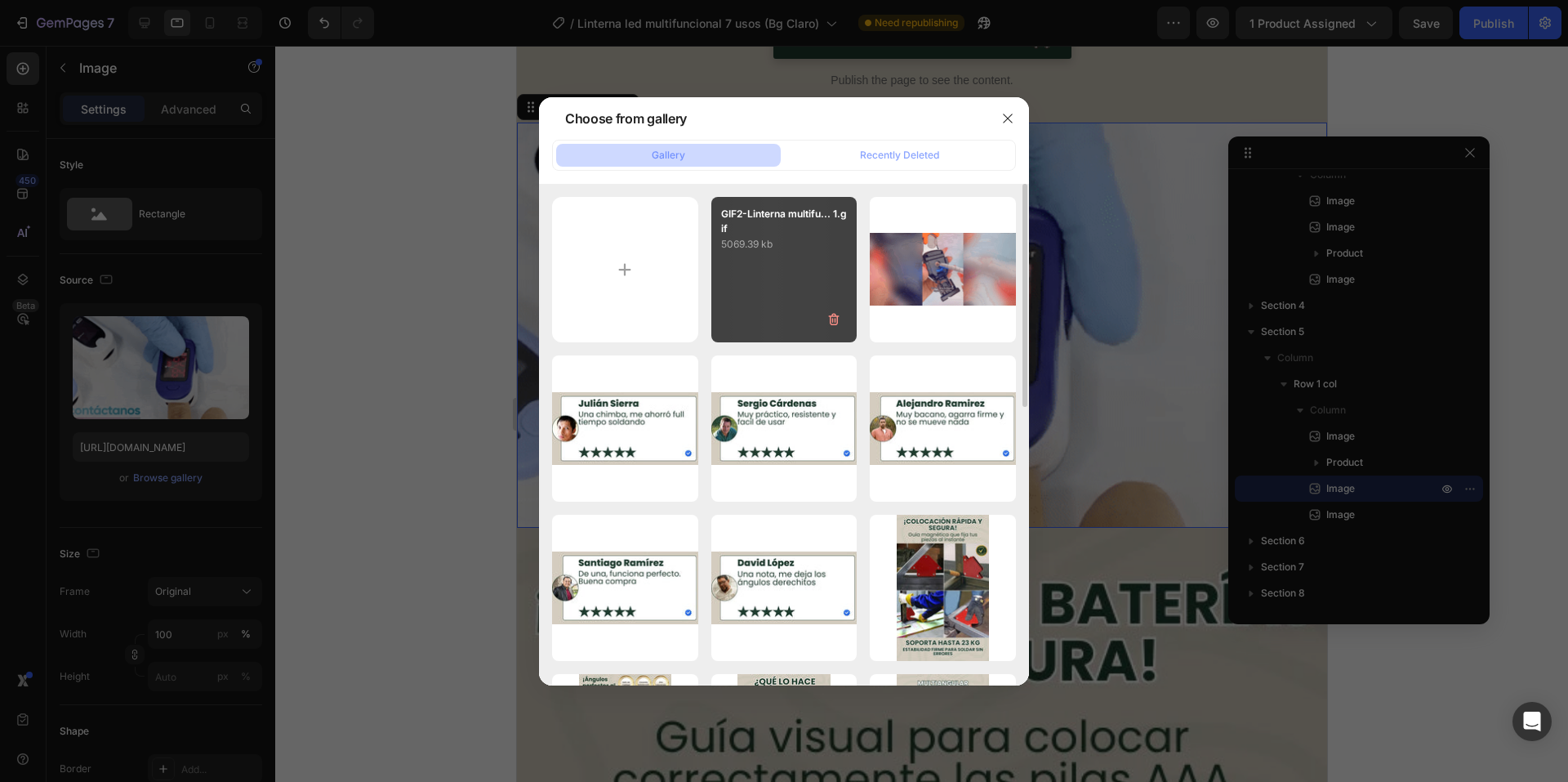
click at [787, 265] on div "GIF2-Linterna multifu... 1.gif 5069.39 kb" at bounding box center [784, 269] width 147 height 147
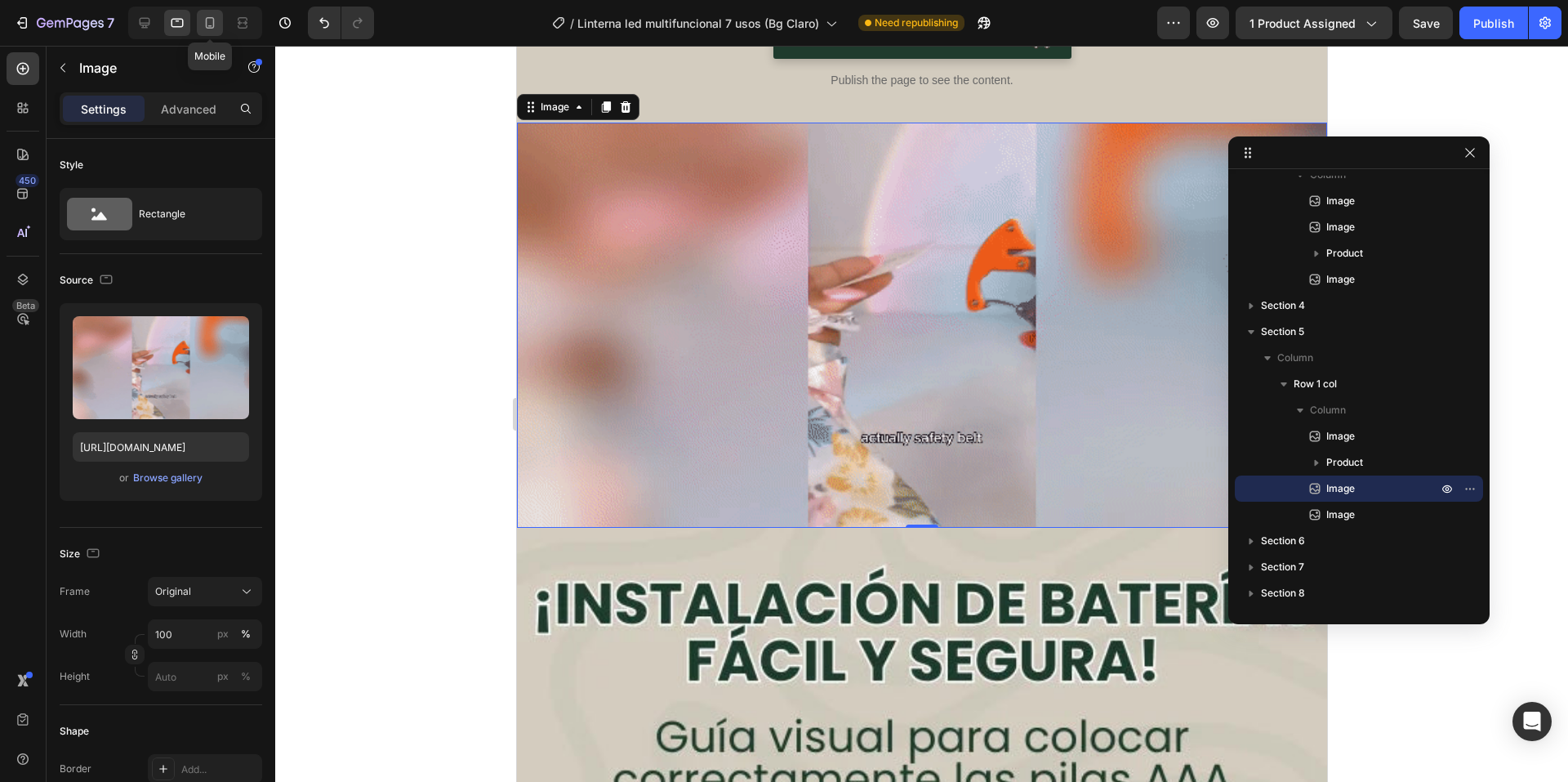
click at [205, 14] on div at bounding box center [209, 23] width 26 height 26
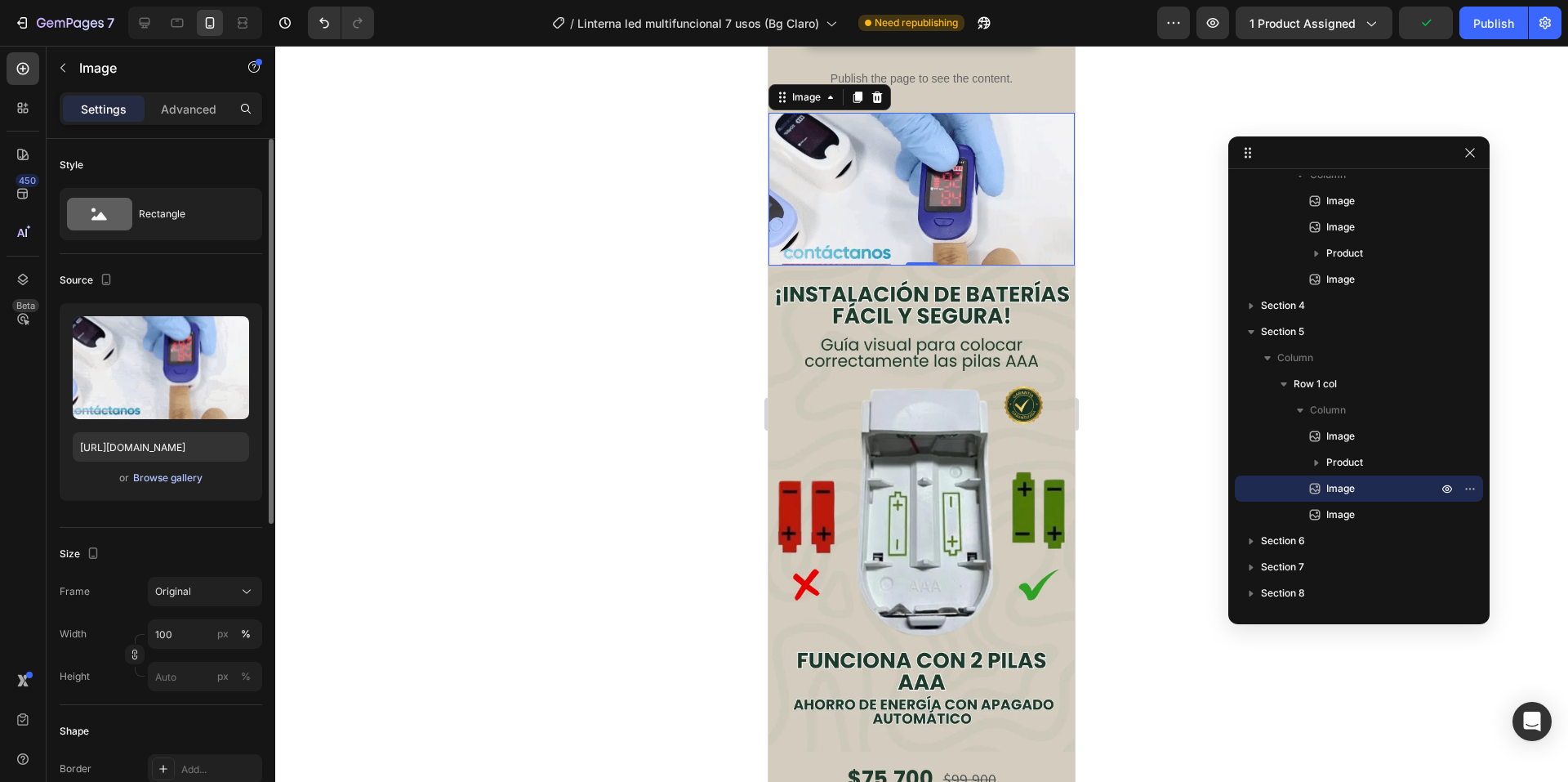
scroll to position [3939, 0]
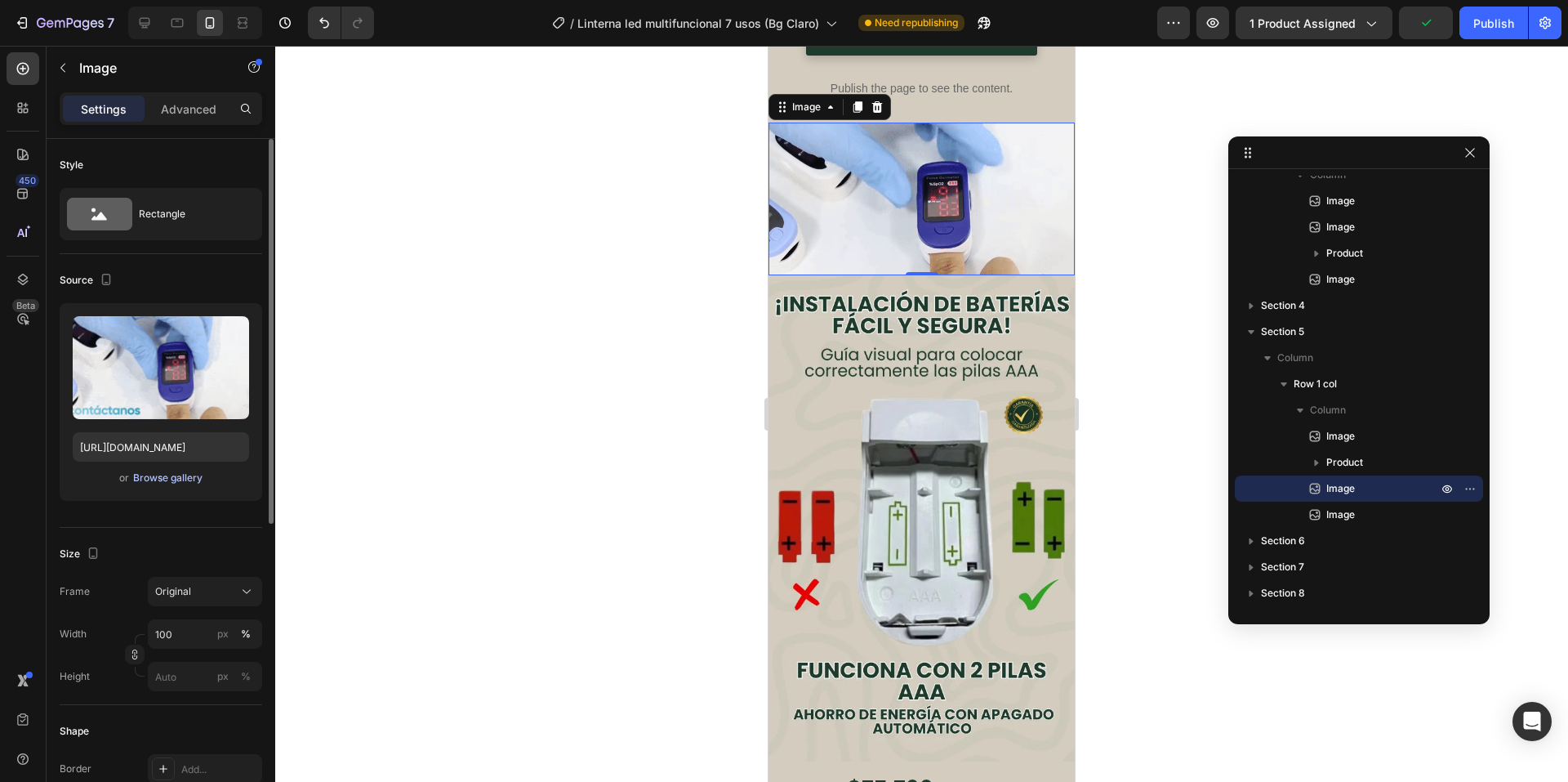
click at [188, 477] on div "Browse gallery" at bounding box center [168, 478] width 70 height 15
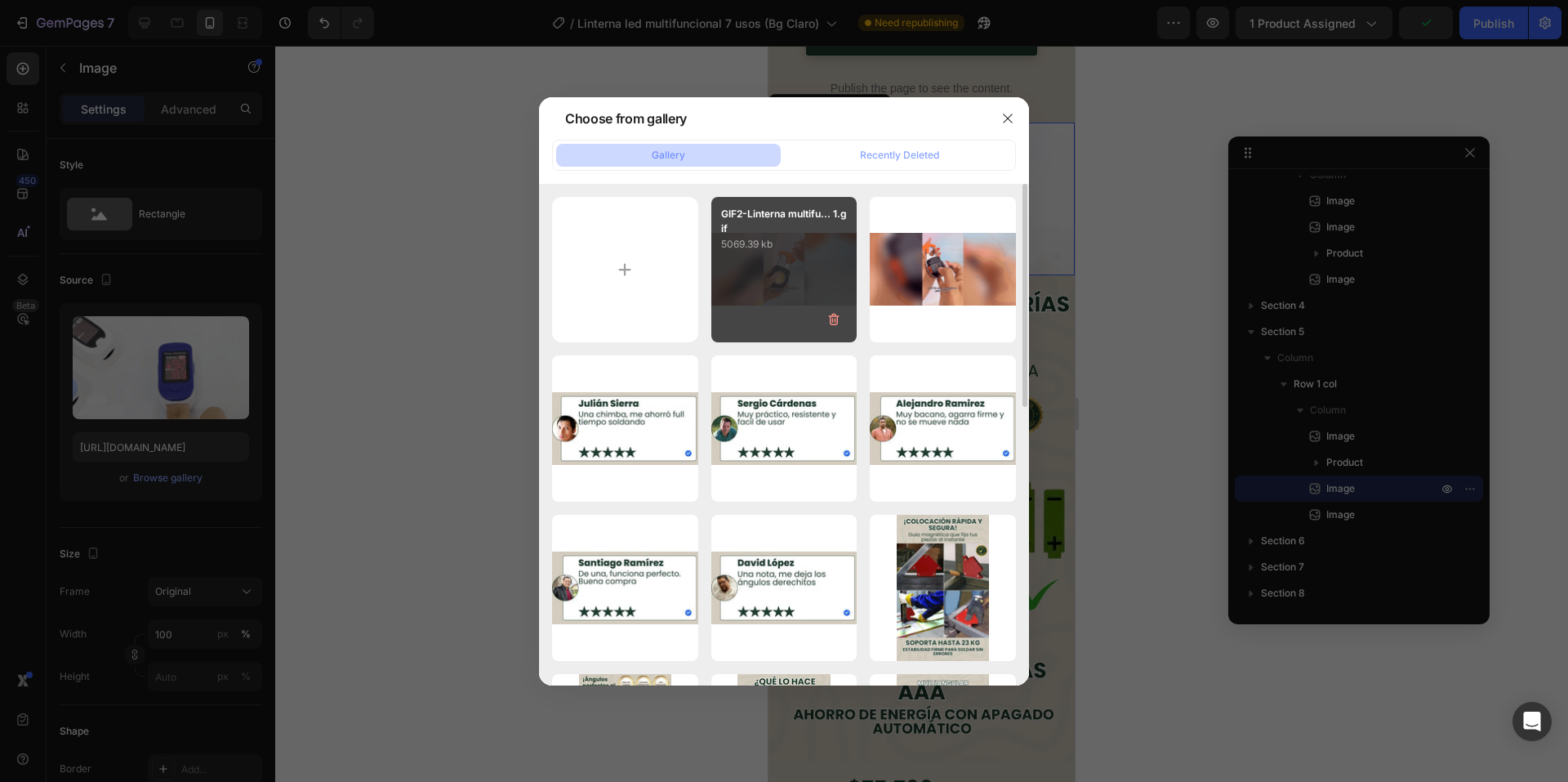
click at [758, 276] on div "GIF2-Linterna multifu... 1.gif 5069.39 kb" at bounding box center [784, 269] width 147 height 147
type input "[URL][DOMAIN_NAME]"
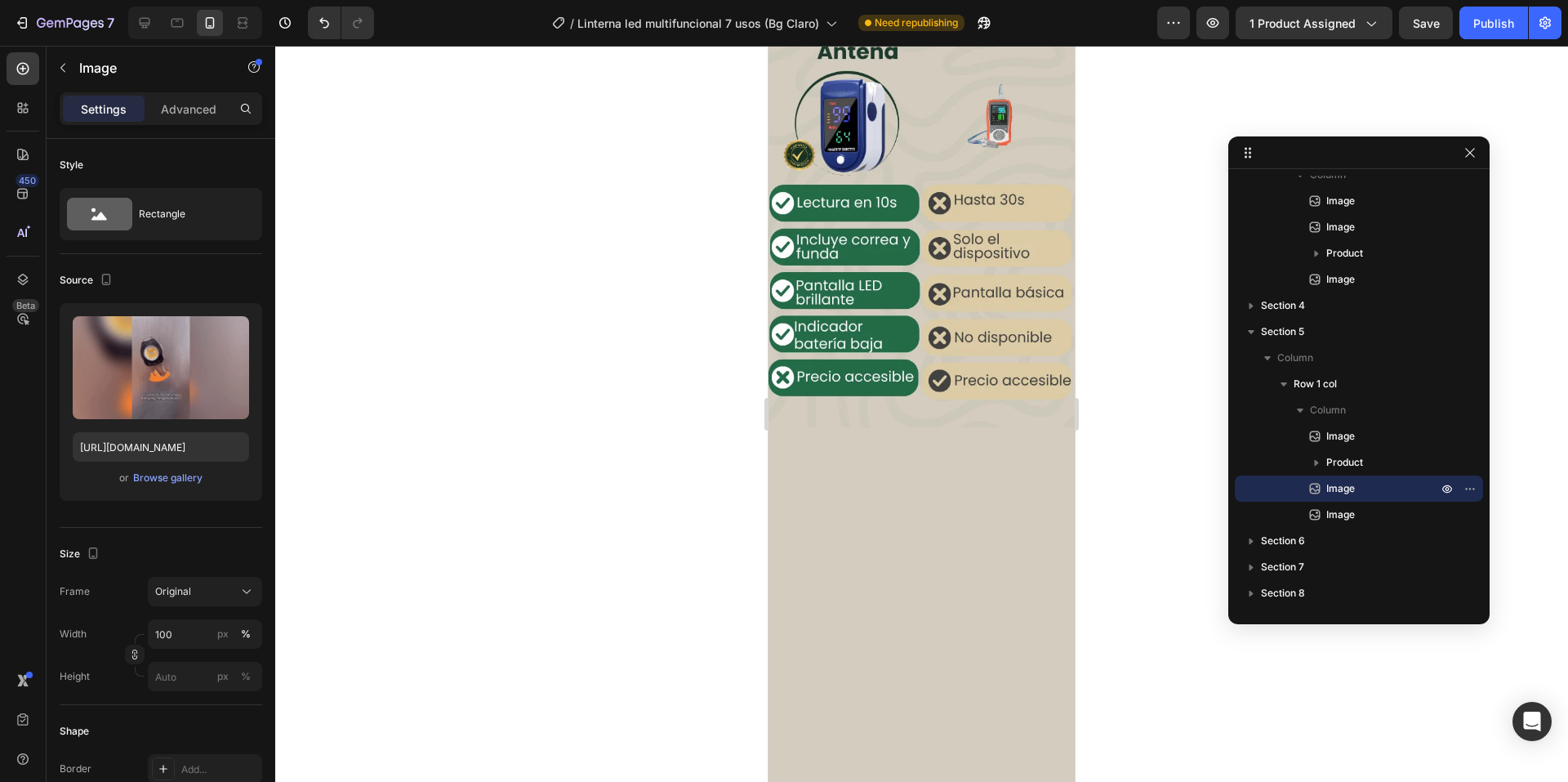
scroll to position [0, 0]
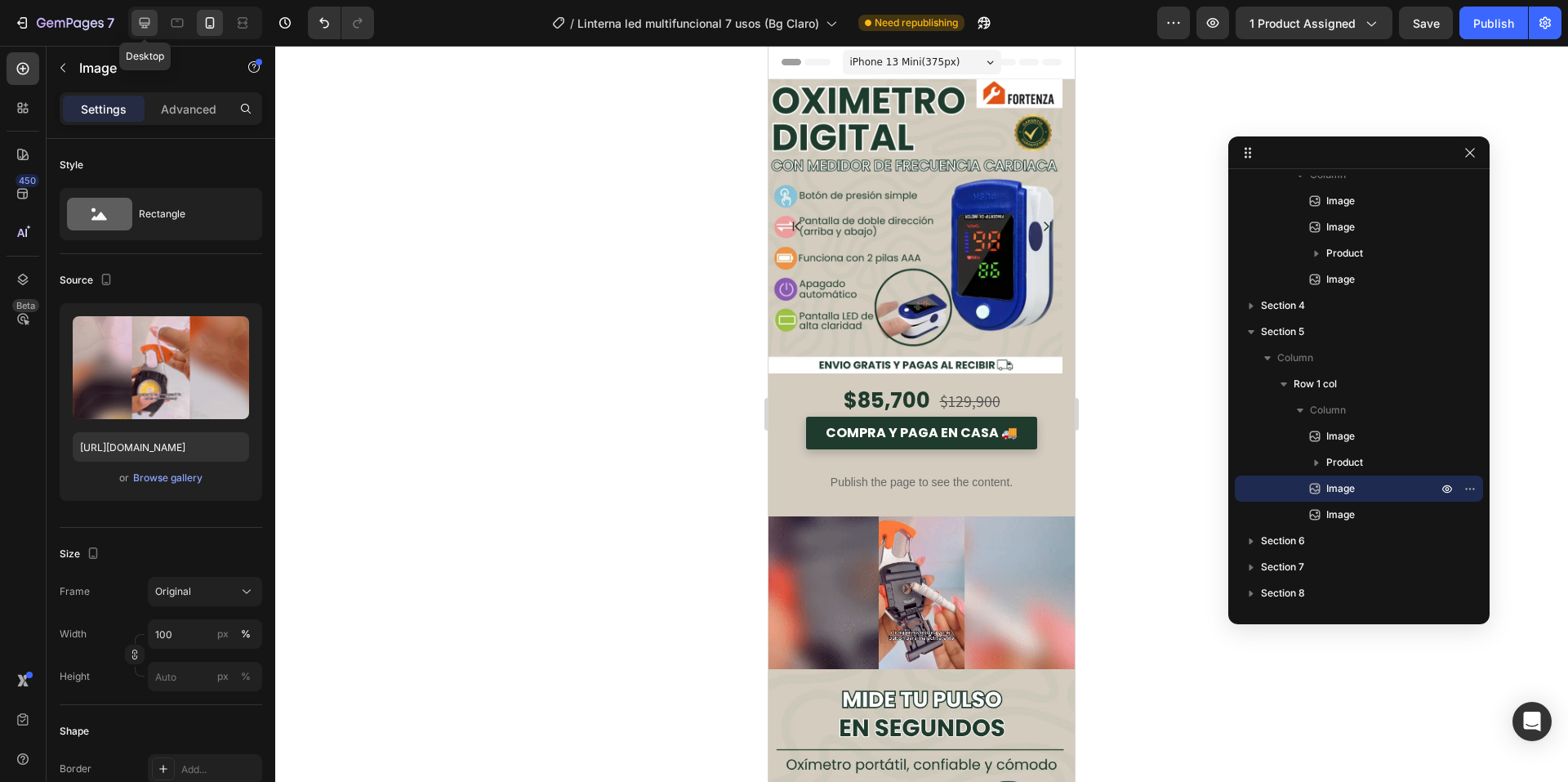
click at [146, 23] on icon at bounding box center [145, 23] width 11 height 11
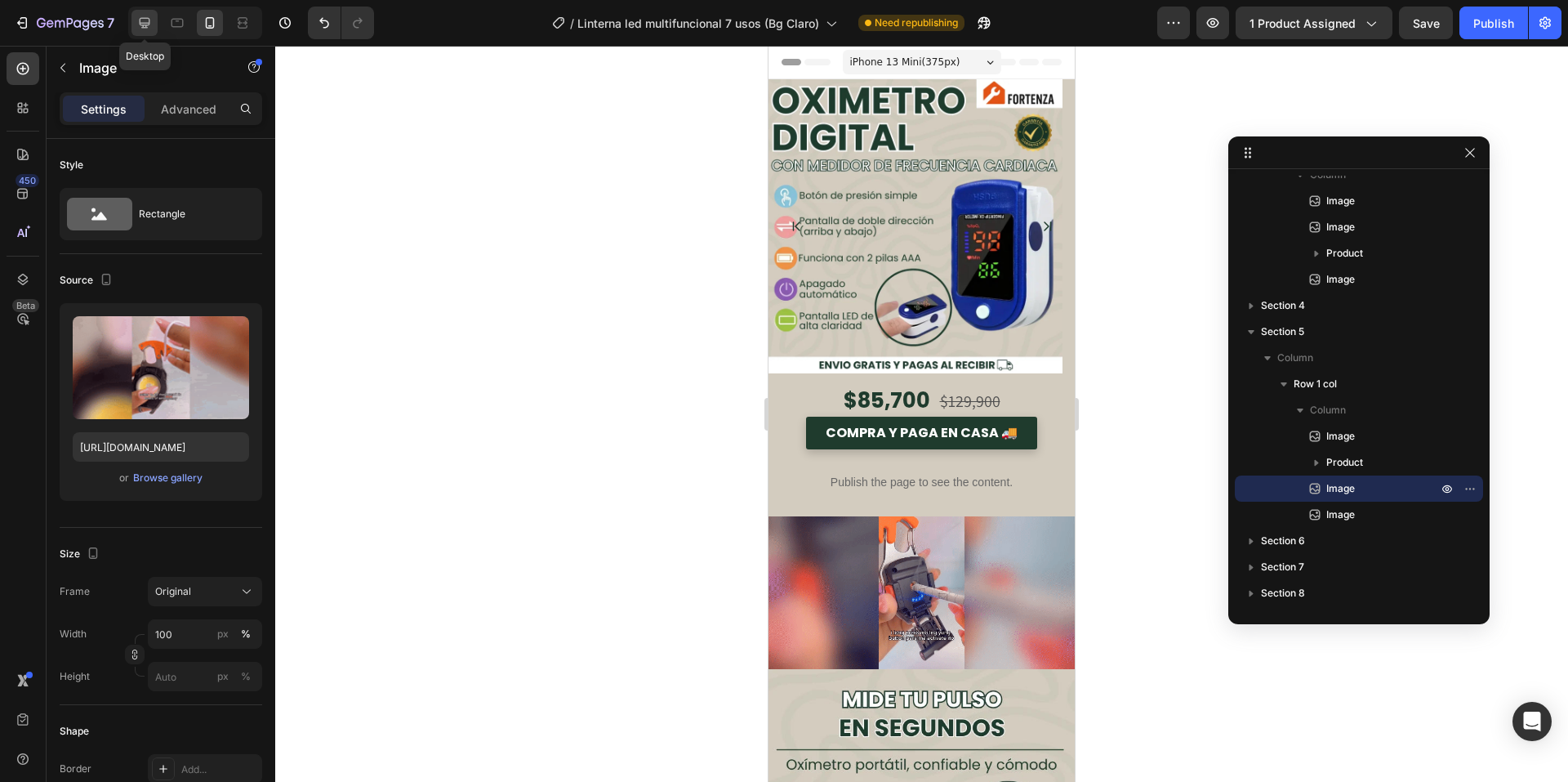
type input "675"
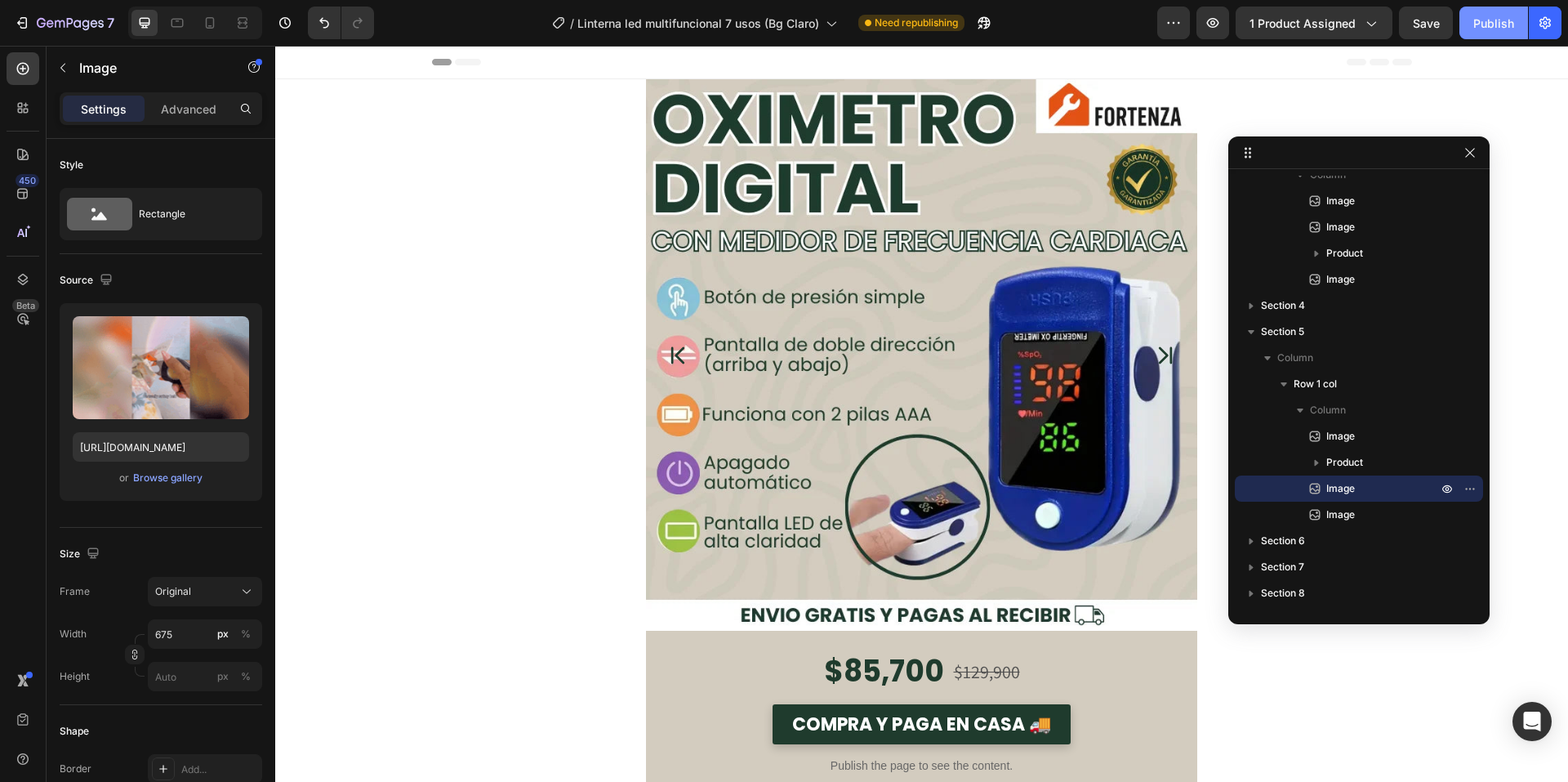
click at [1475, 36] on button "Publish" at bounding box center [1493, 23] width 69 height 33
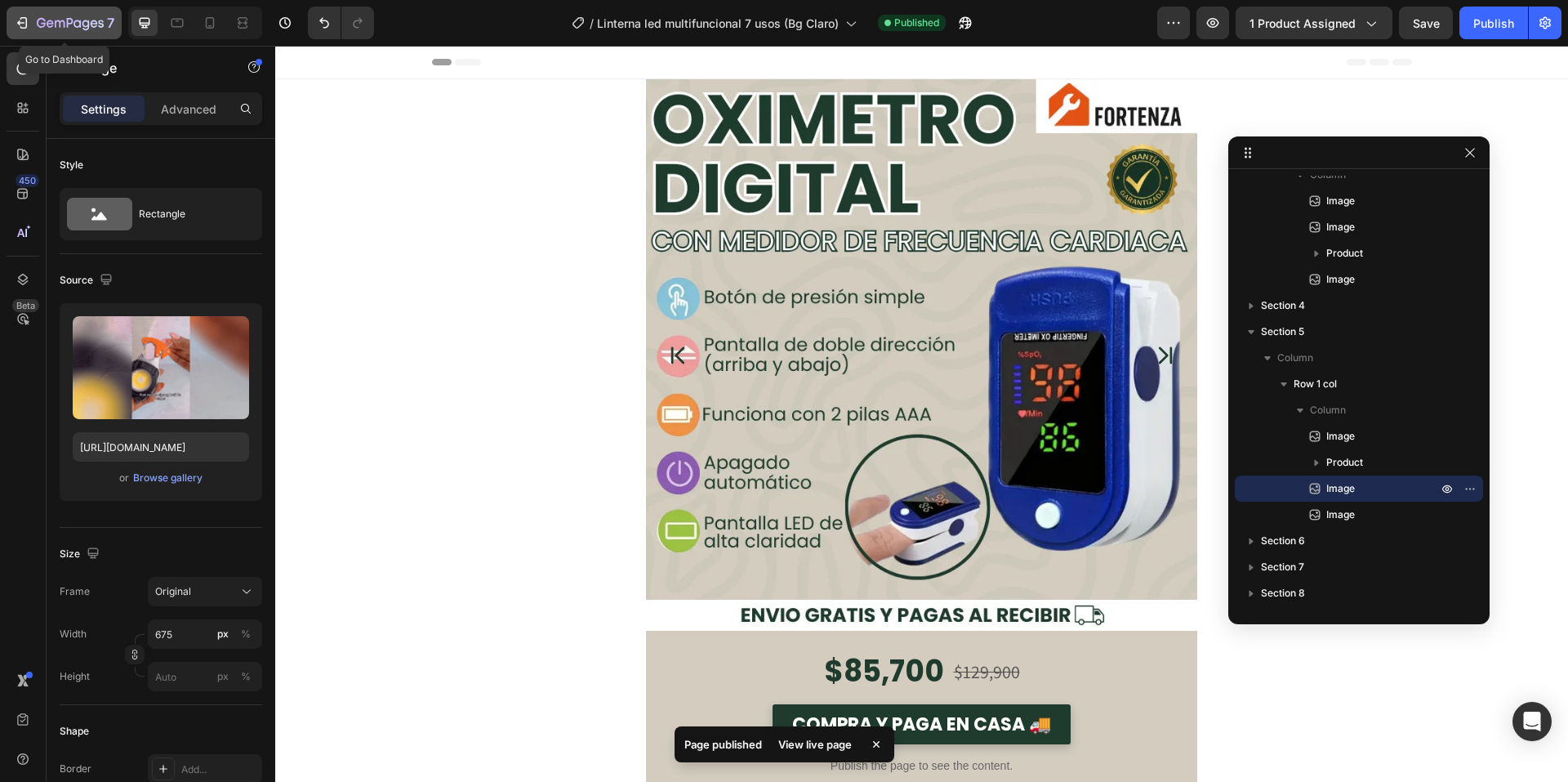
click at [25, 26] on icon "button" at bounding box center [22, 23] width 16 height 16
